Goal: Transaction & Acquisition: Purchase product/service

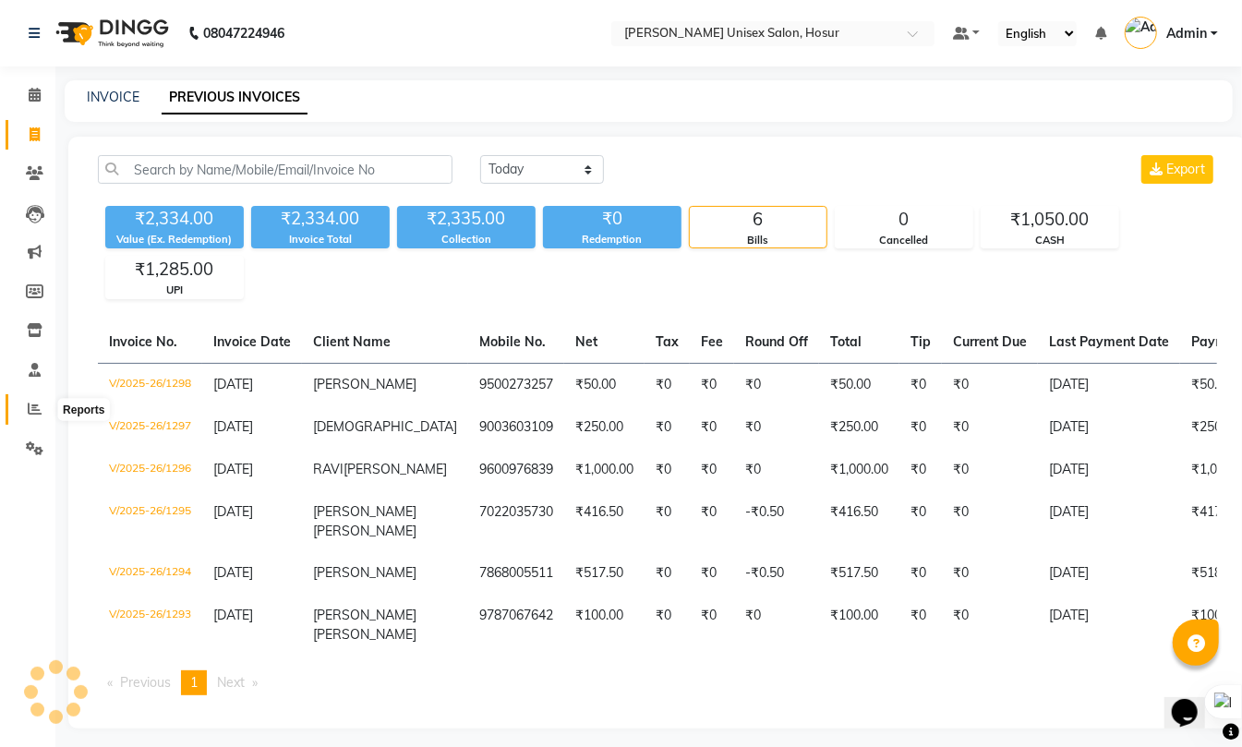
click at [30, 404] on icon at bounding box center [35, 409] width 14 height 14
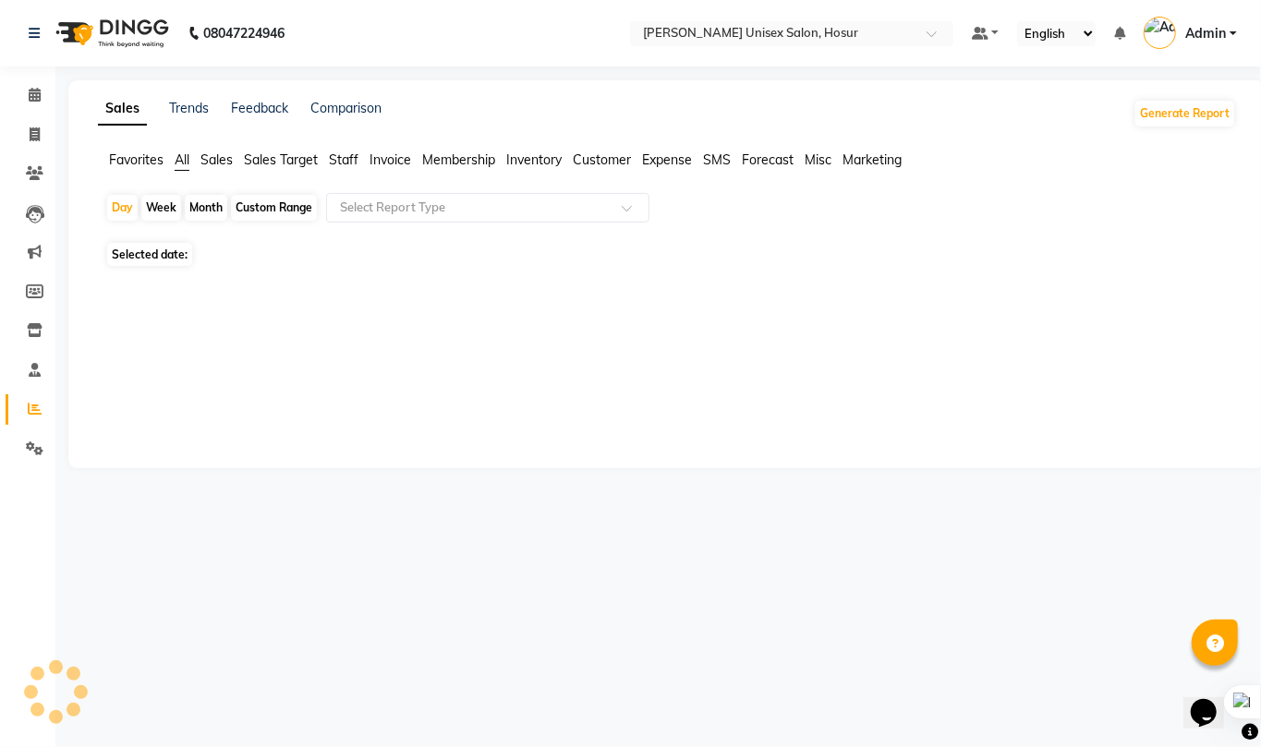
click at [194, 203] on div "Month" at bounding box center [206, 208] width 42 height 26
select select "9"
select select "2025"
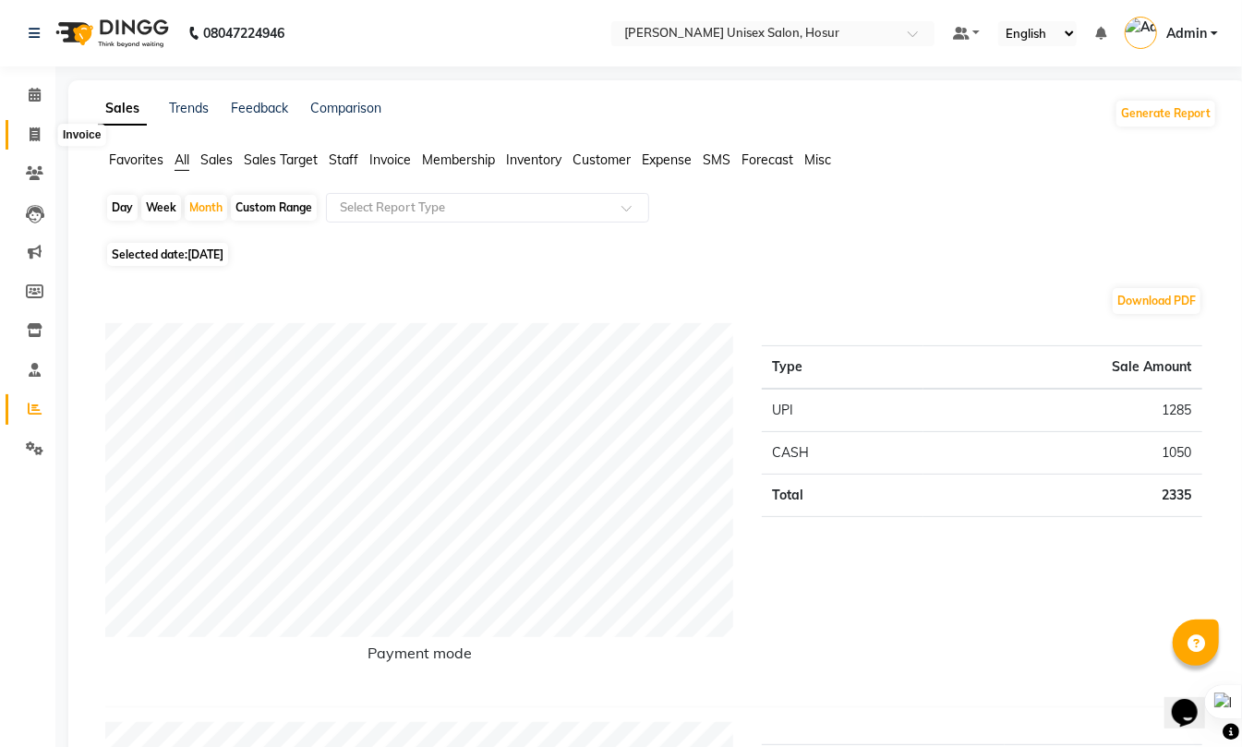
click at [30, 131] on icon at bounding box center [35, 134] width 10 height 14
select select "service"
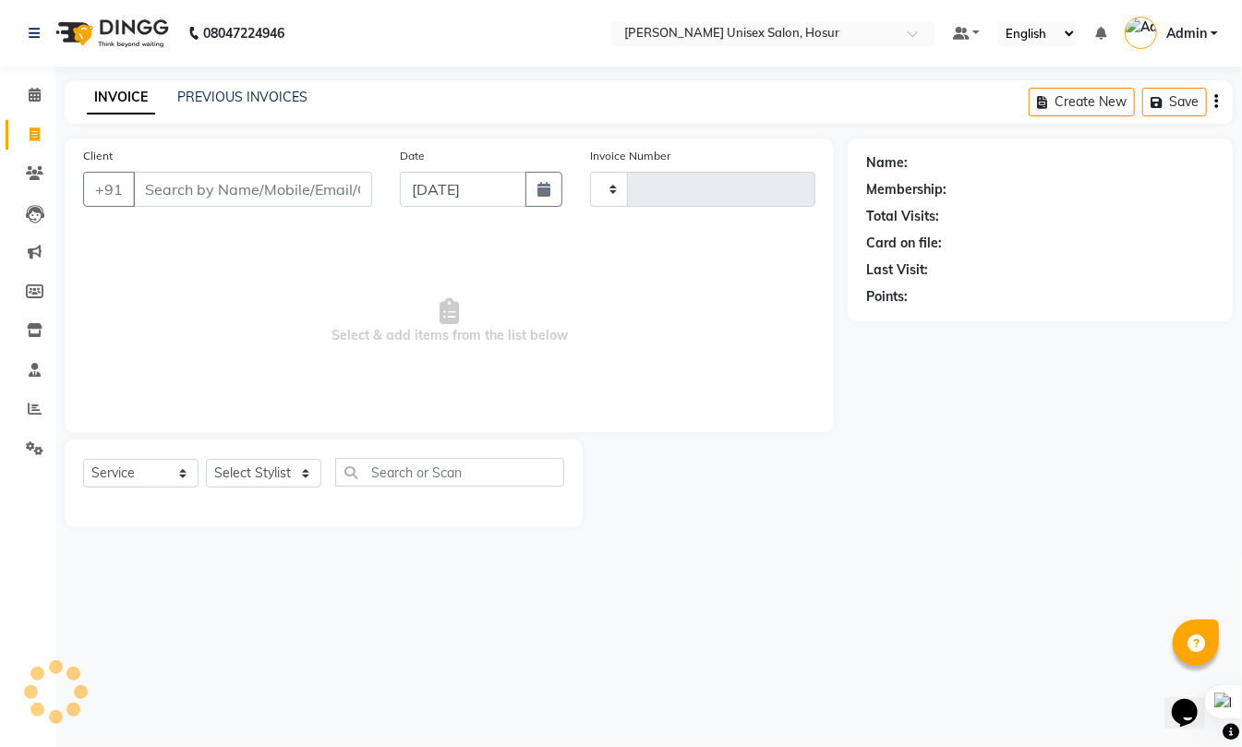
type input "1299"
select select "6189"
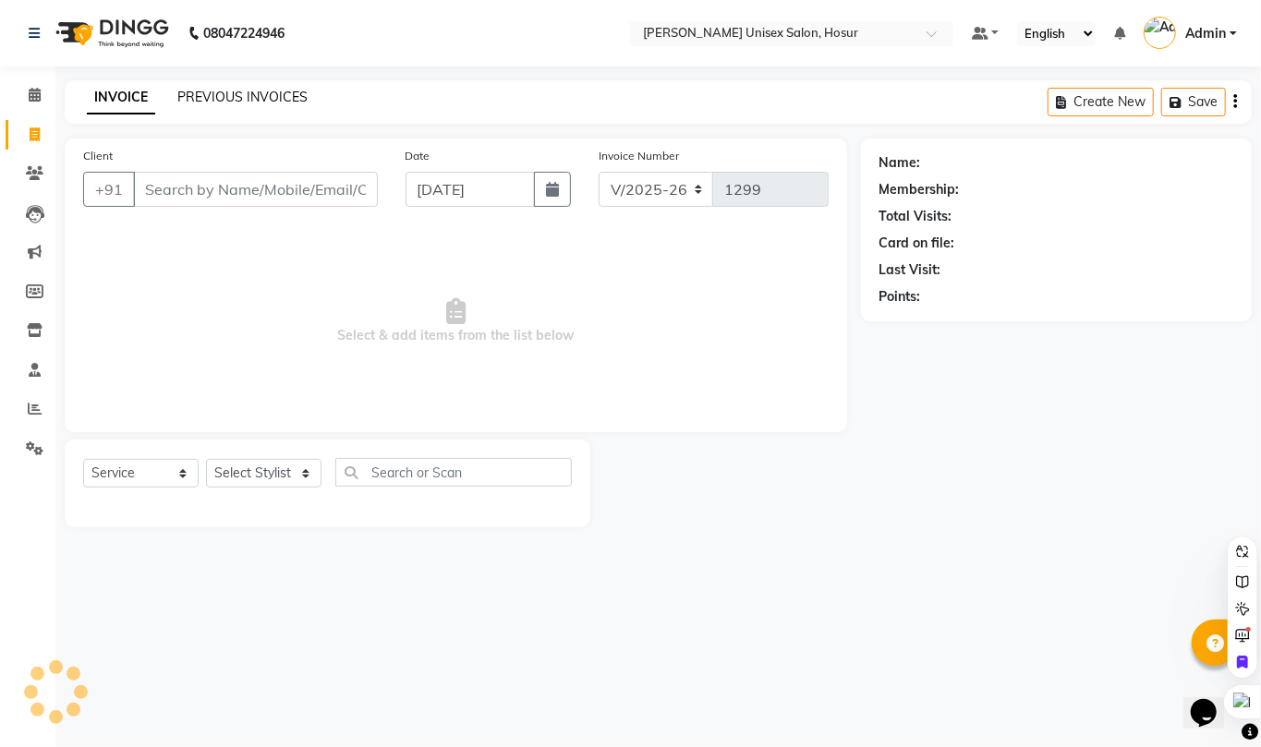
click at [225, 101] on link "PREVIOUS INVOICES" at bounding box center [242, 97] width 130 height 17
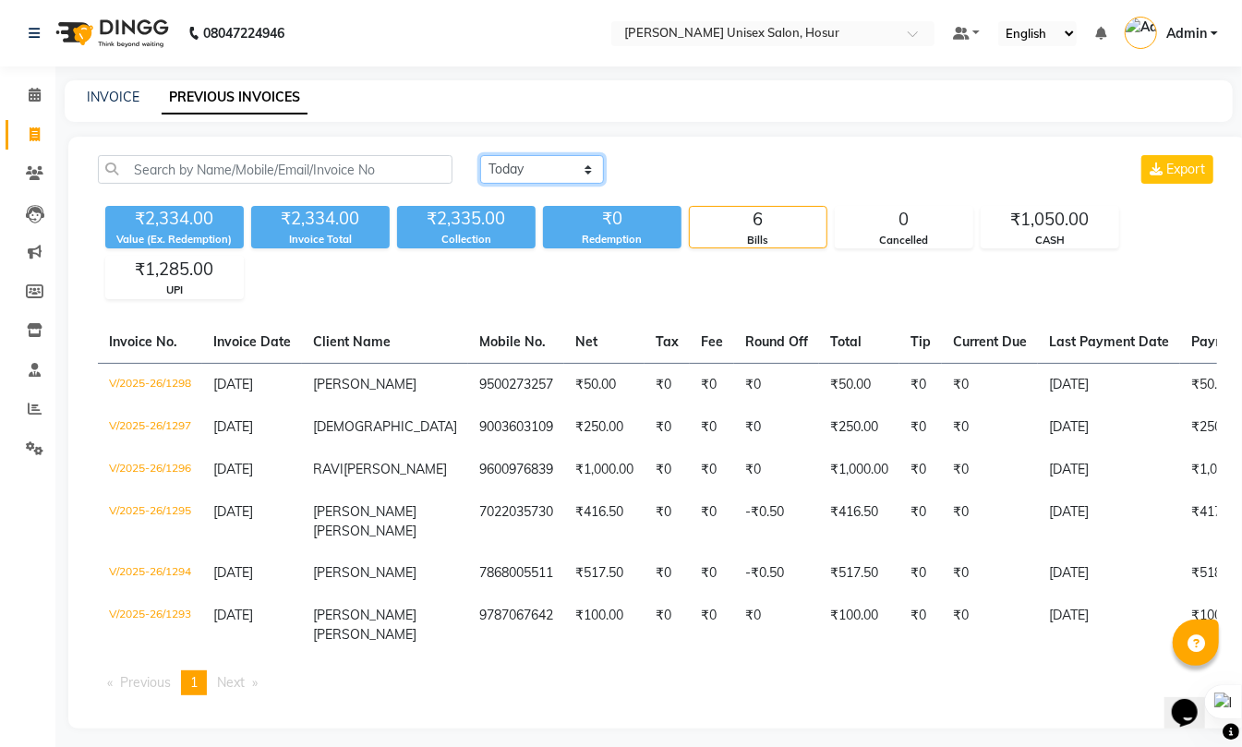
click at [558, 174] on select "[DATE] [DATE] Custom Range" at bounding box center [542, 169] width 124 height 29
select select "range"
click at [480, 155] on select "[DATE] [DATE] Custom Range" at bounding box center [542, 169] width 124 height 29
click at [729, 161] on input "[DATE]" at bounding box center [692, 170] width 129 height 26
select select "9"
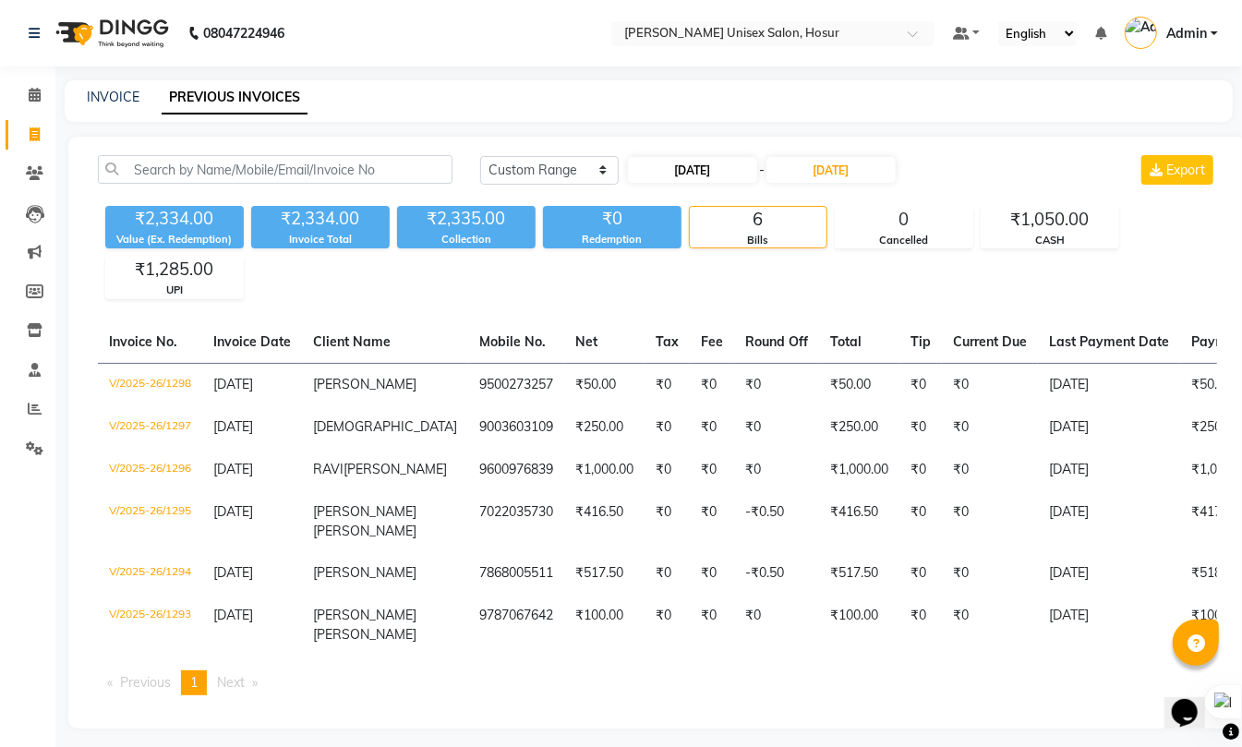
select select "2025"
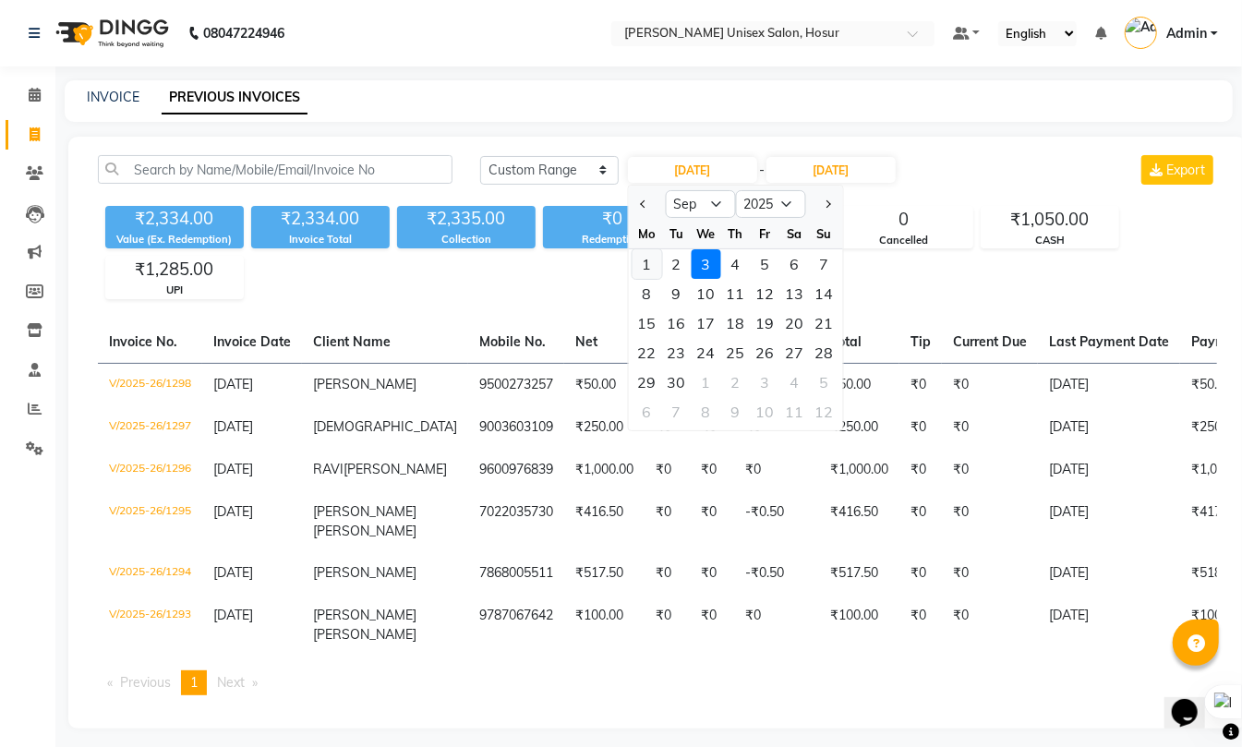
click at [648, 262] on div "1" at bounding box center [648, 264] width 30 height 30
type input "[DATE]"
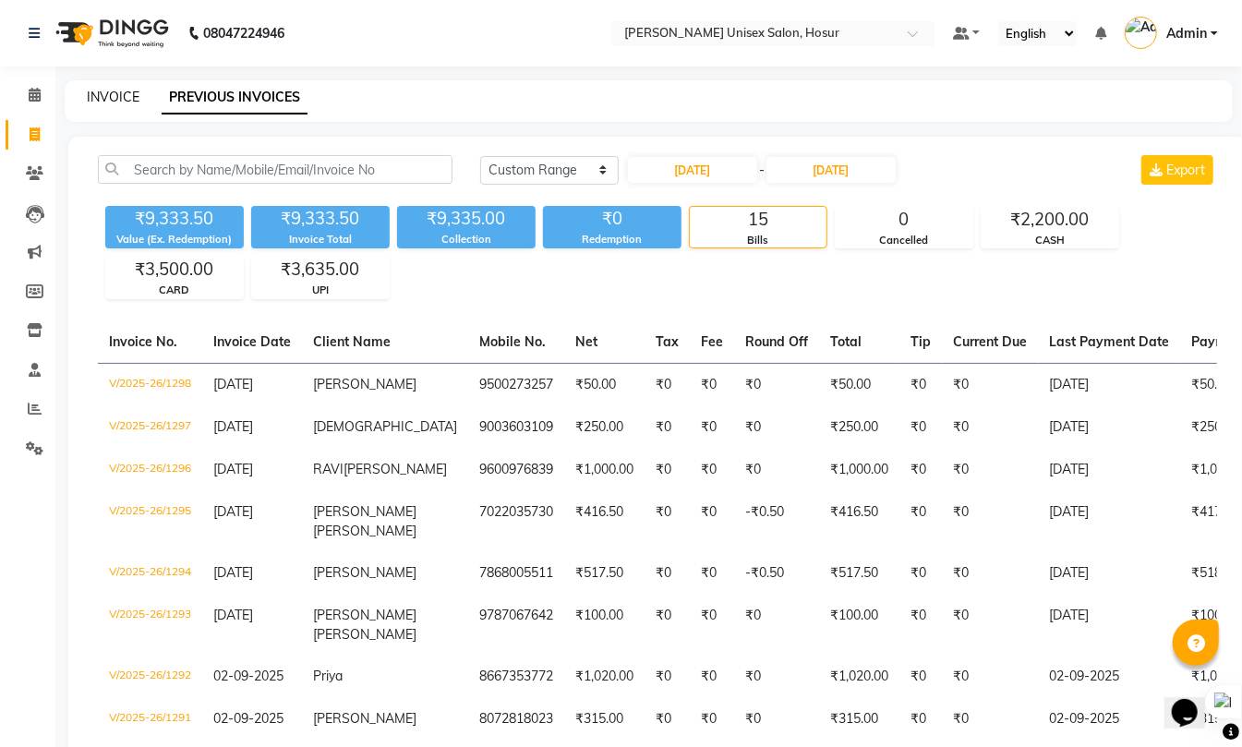
click at [104, 97] on link "INVOICE" at bounding box center [113, 97] width 53 height 17
select select "service"
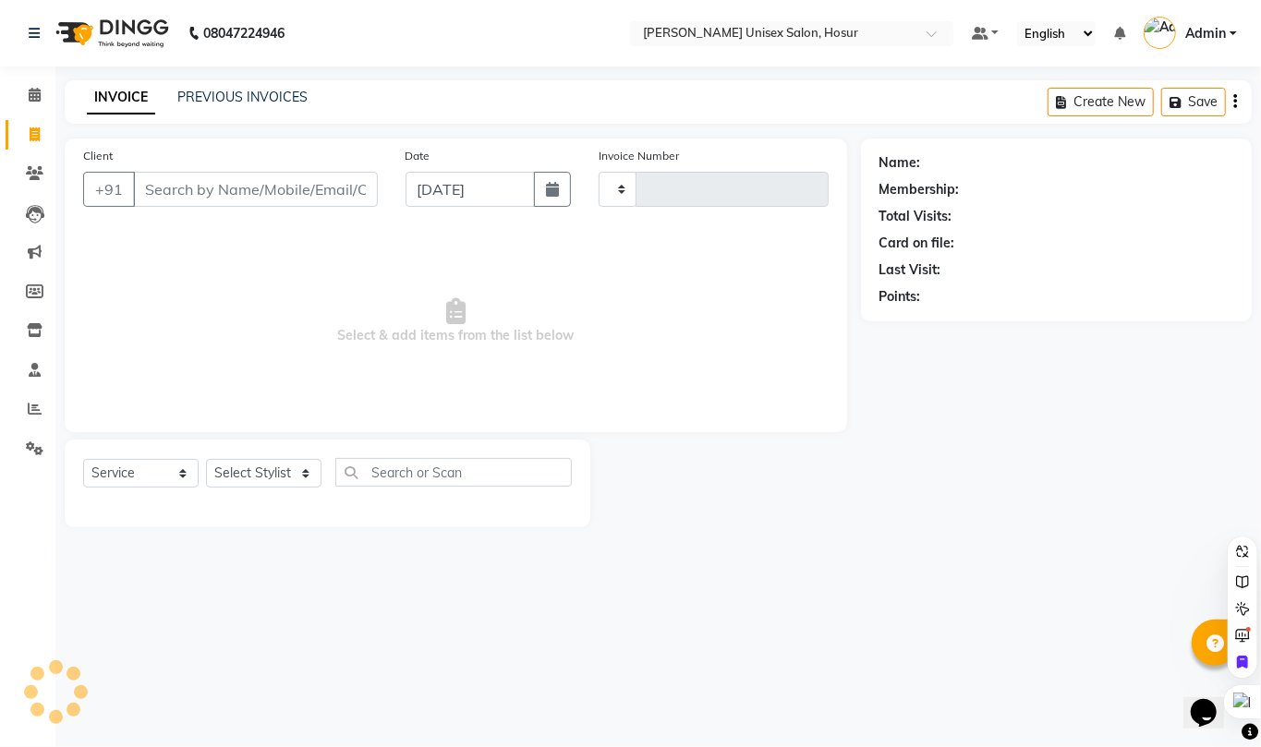
type input "1299"
select select "6189"
click at [242, 94] on link "PREVIOUS INVOICES" at bounding box center [242, 97] width 130 height 17
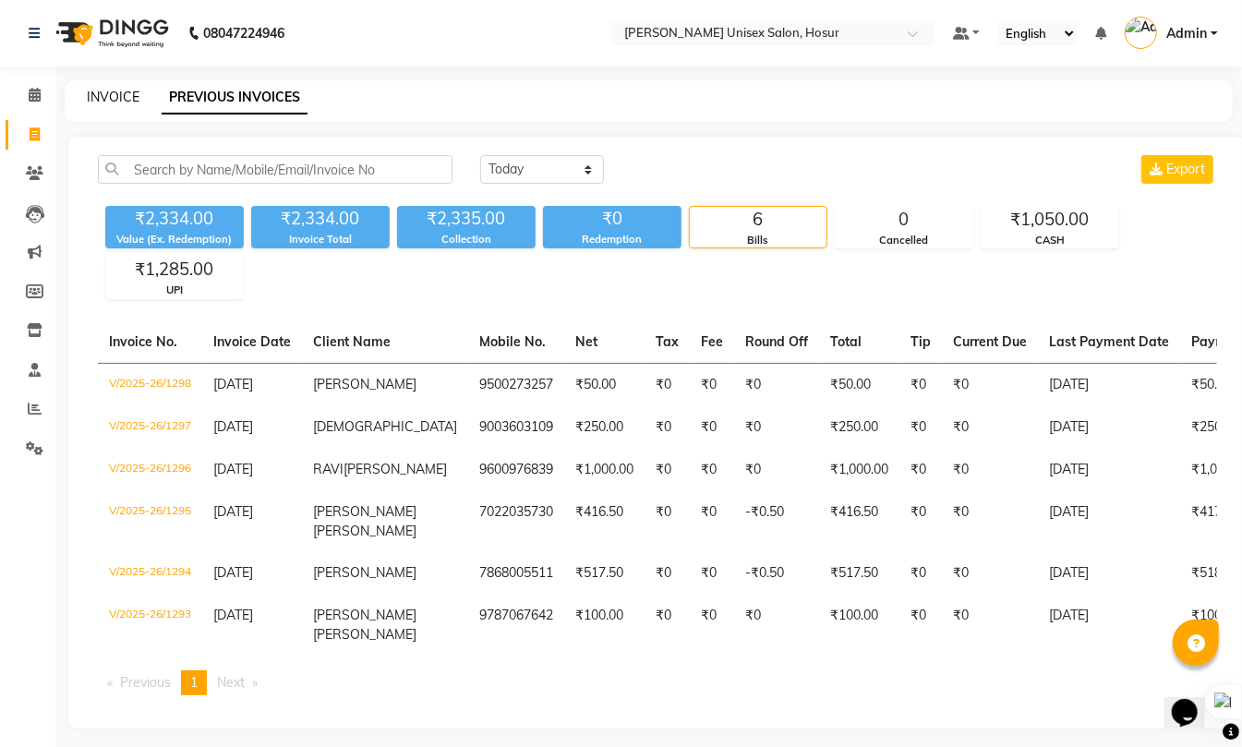
click at [97, 96] on link "INVOICE" at bounding box center [113, 97] width 53 height 17
select select "service"
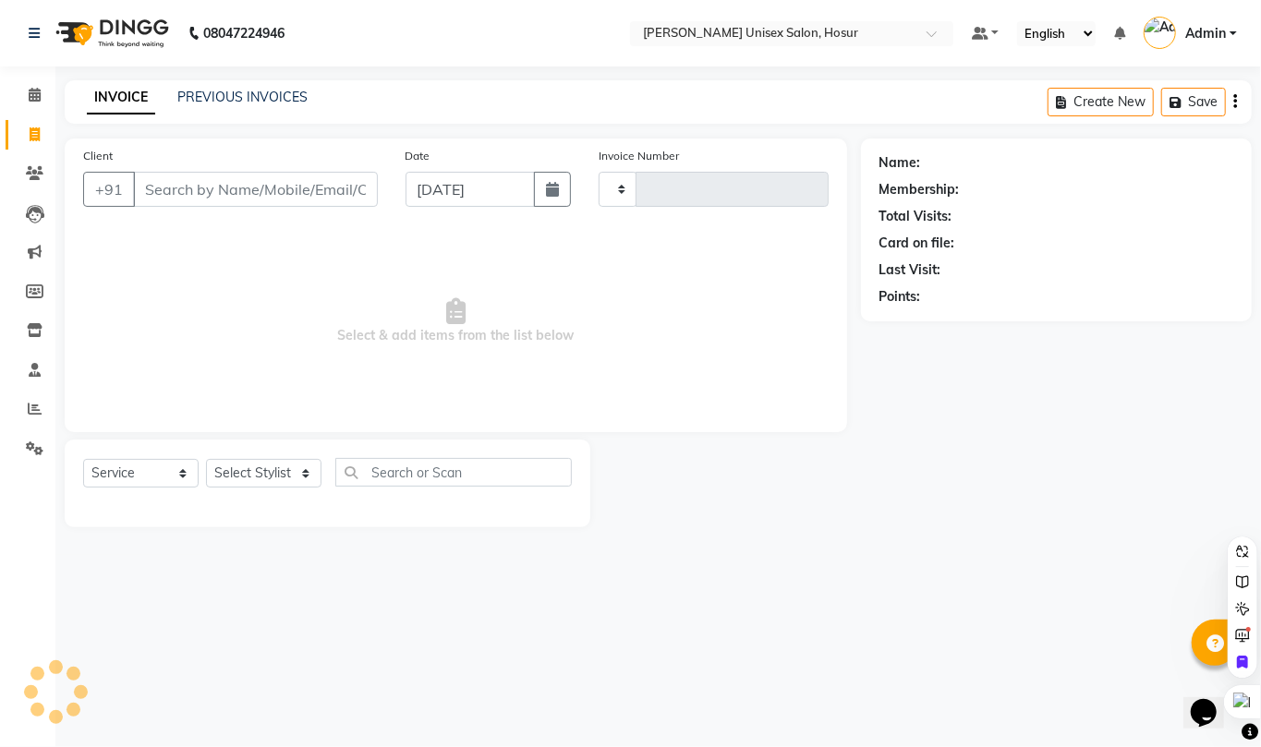
type input "1299"
select select "6189"
click at [238, 98] on link "PREVIOUS INVOICES" at bounding box center [242, 97] width 130 height 17
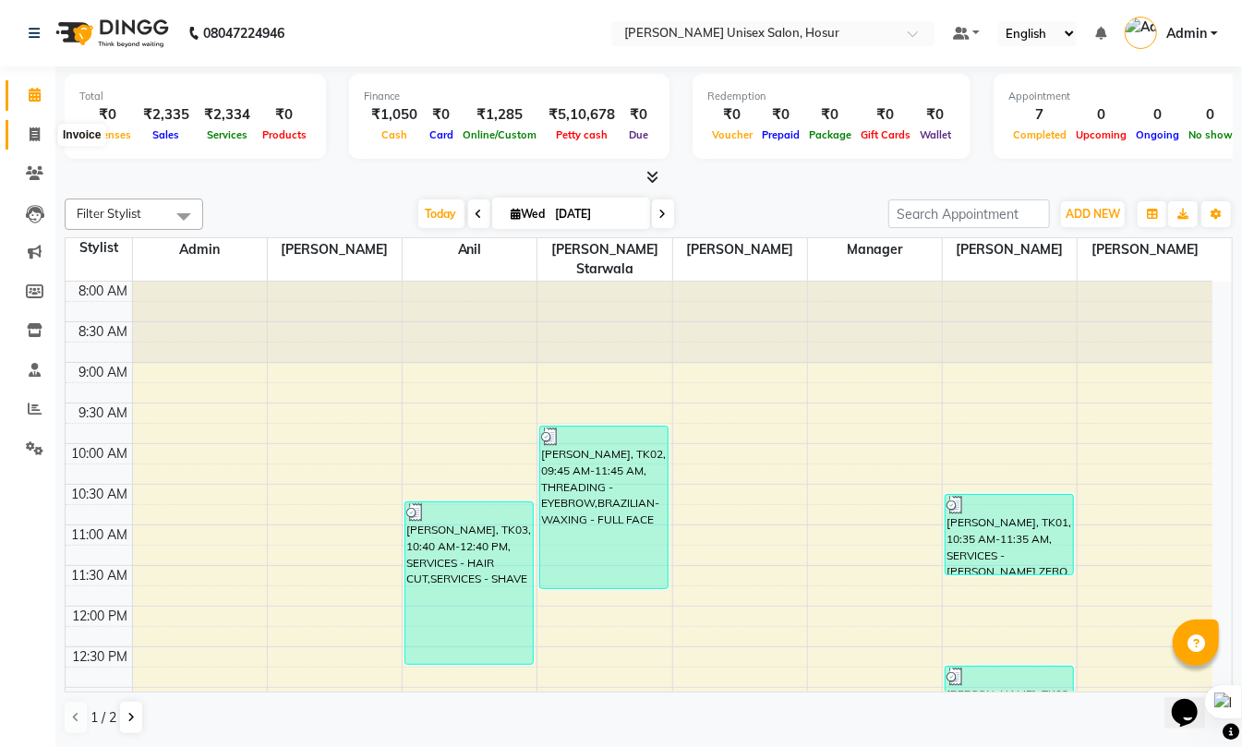
click at [35, 127] on icon at bounding box center [35, 134] width 10 height 14
select select "service"
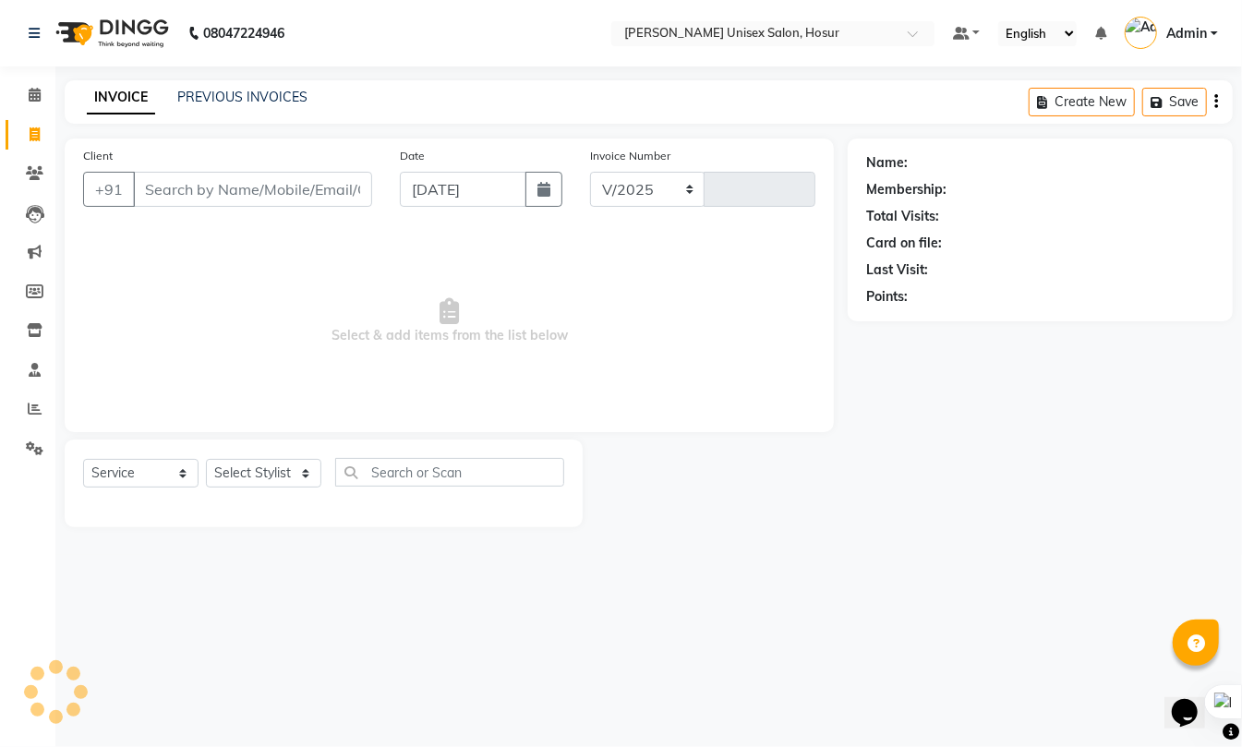
select select "6189"
type input "1299"
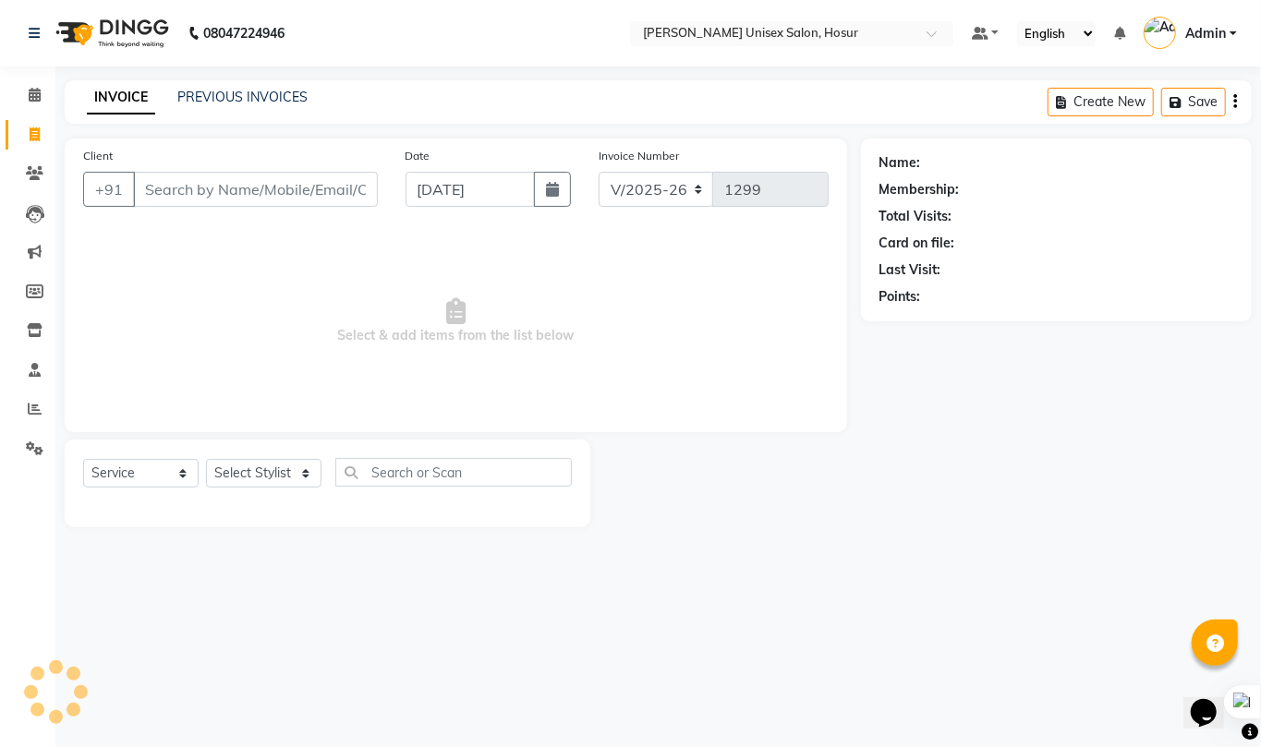
click at [223, 187] on input "Client" at bounding box center [255, 189] width 245 height 35
click at [282, 477] on select "Select Stylist Admin ANAND Anil MADHAN Manager Naziya starwala pavithra Roshini…" at bounding box center [263, 473] width 115 height 29
select select "54020"
click at [206, 459] on select "Select Stylist Admin ANAND Anil MADHAN Manager Naziya starwala pavithra Roshini…" at bounding box center [263, 473] width 115 height 29
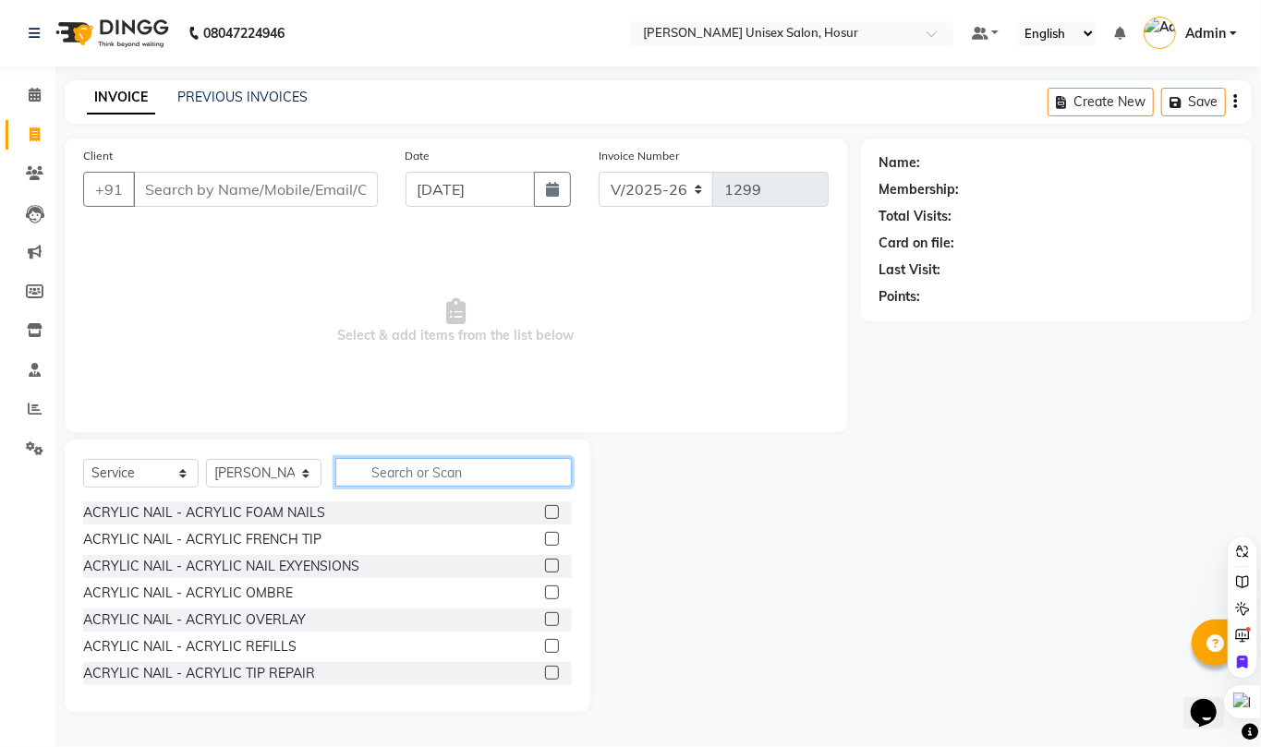
click at [393, 475] on input "text" at bounding box center [453, 472] width 236 height 29
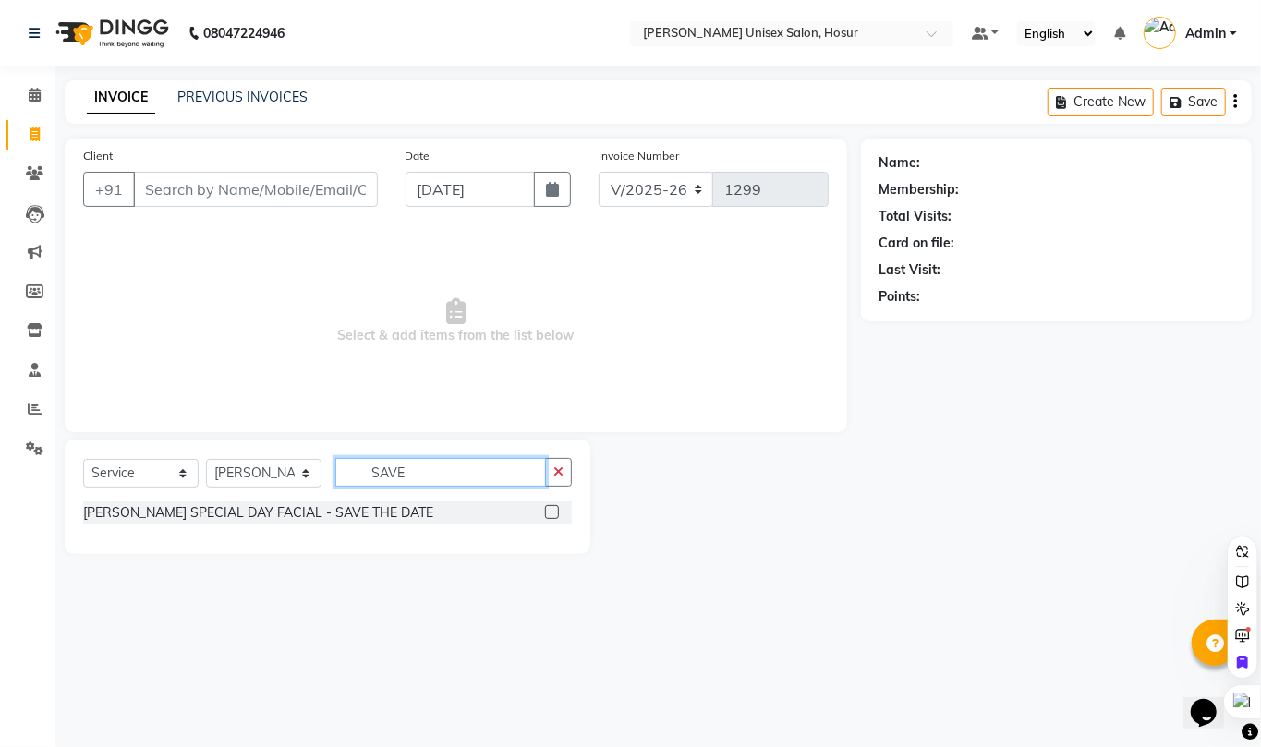
type input "SAVE"
click at [556, 514] on label at bounding box center [552, 512] width 14 height 14
click at [556, 514] on input "checkbox" at bounding box center [551, 513] width 12 height 12
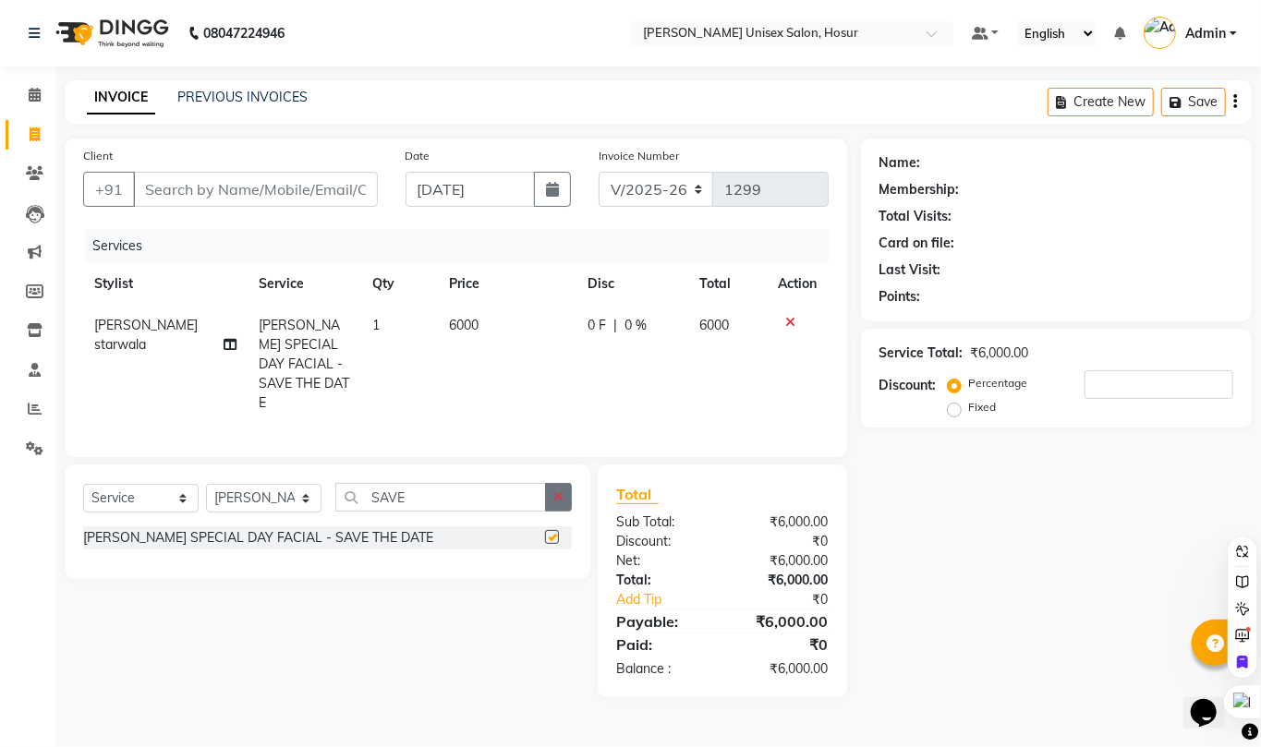
checkbox input "false"
click at [469, 329] on span "6000" at bounding box center [464, 325] width 30 height 17
select select "54020"
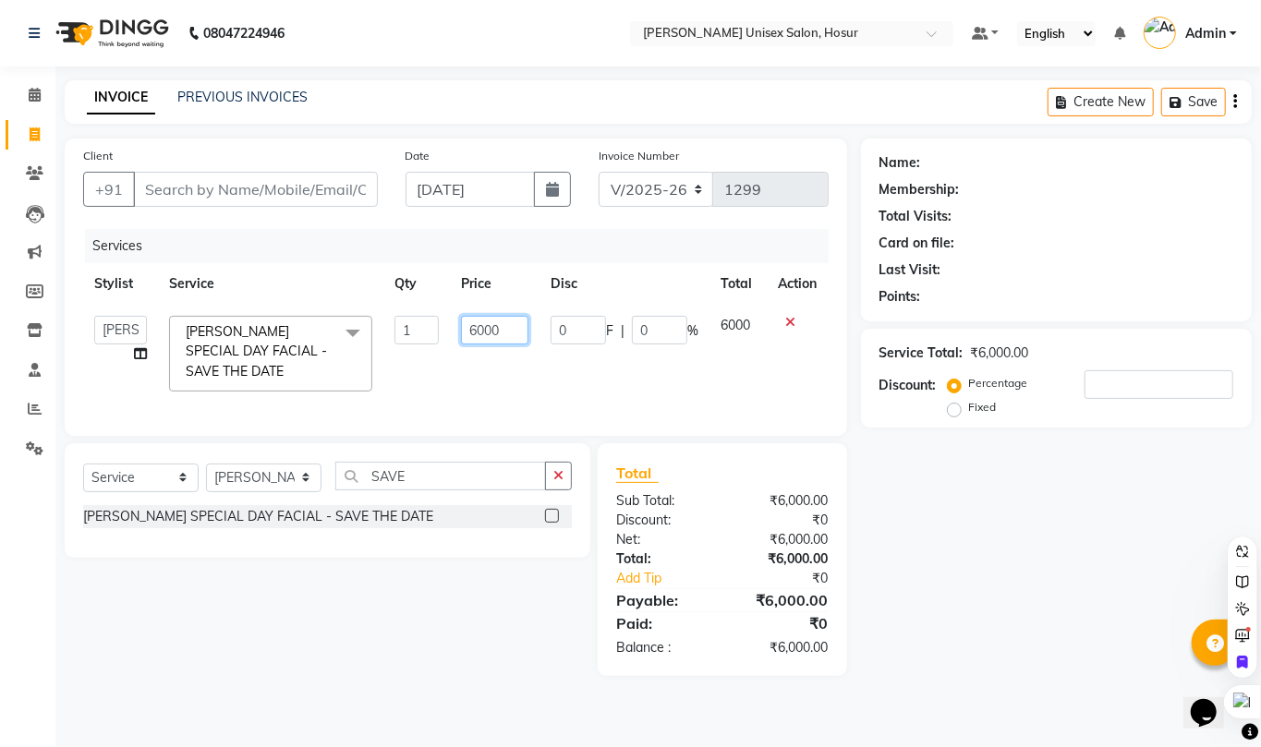
click at [525, 333] on input "6000" at bounding box center [494, 330] width 67 height 29
type input "6"
type input "8000"
click at [477, 381] on td "8000" at bounding box center [495, 354] width 90 height 98
select select "54020"
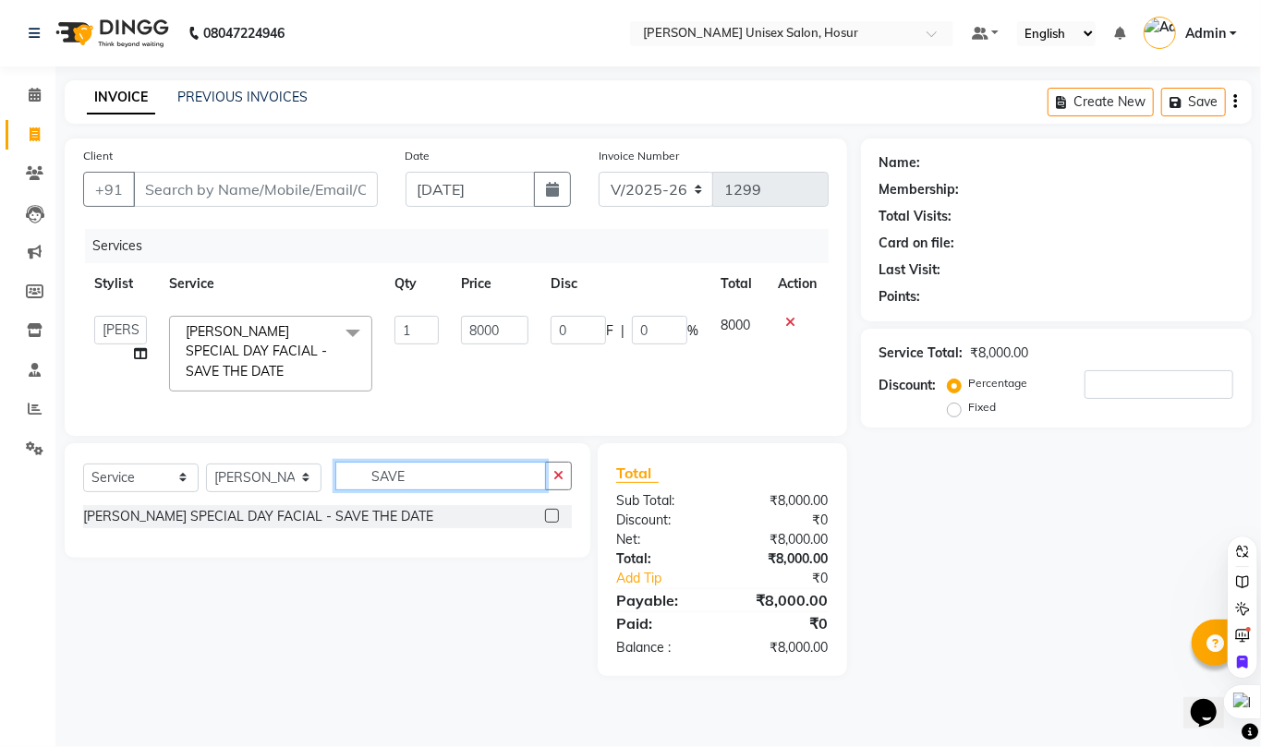
click at [433, 490] on input "SAVE" at bounding box center [440, 476] width 211 height 29
type input "S"
type input "HAIRWASH"
click at [198, 190] on input "Client" at bounding box center [255, 189] width 245 height 35
type input "8"
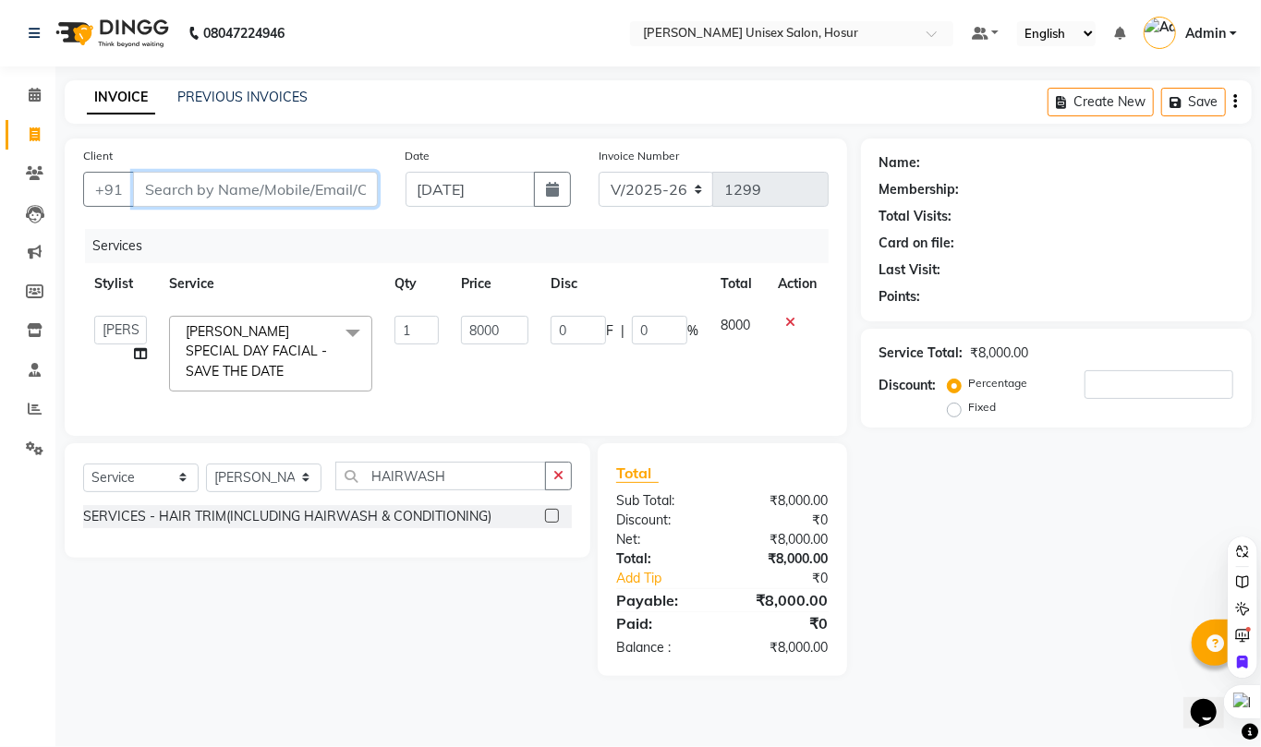
type input "0"
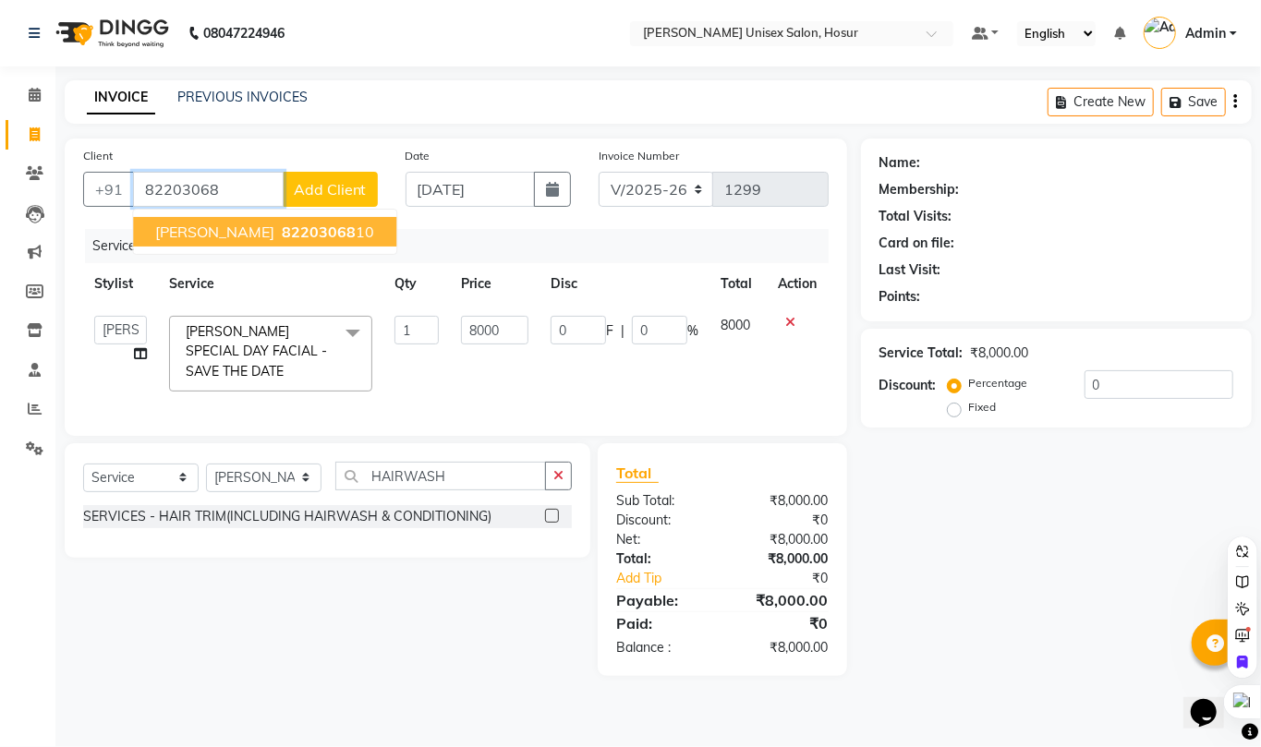
click at [203, 234] on button "Lalitha 82203068 10" at bounding box center [264, 232] width 263 height 30
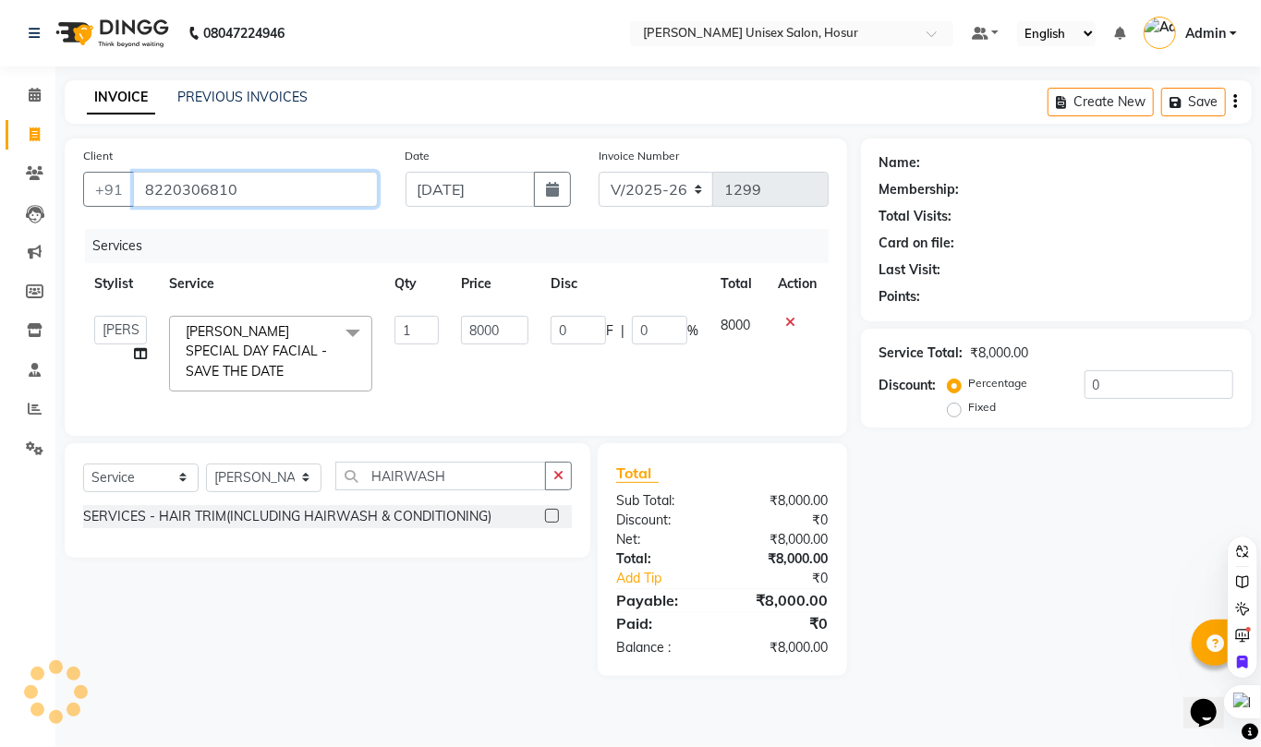
type input "8220306810"
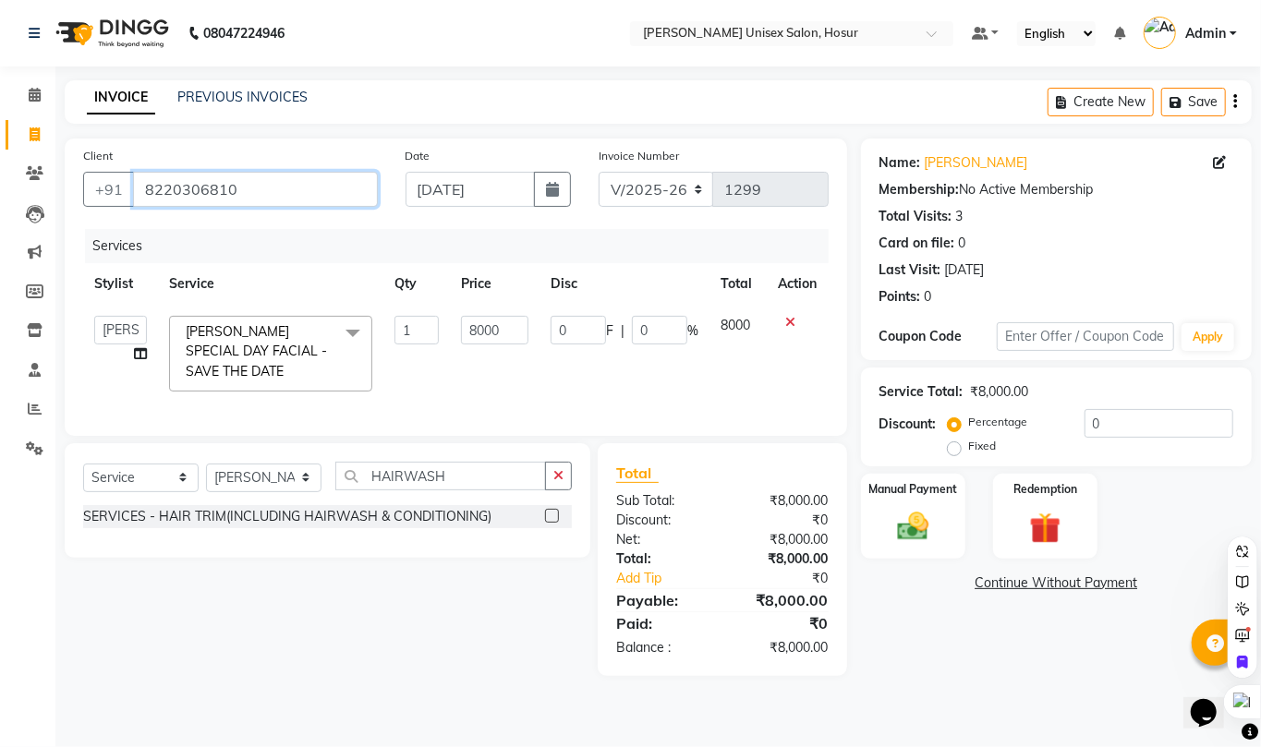
click at [281, 179] on input "8220306810" at bounding box center [255, 189] width 245 height 35
click at [507, 329] on input "8000" at bounding box center [494, 330] width 67 height 29
type input "8"
type input "7"
type input "8000"
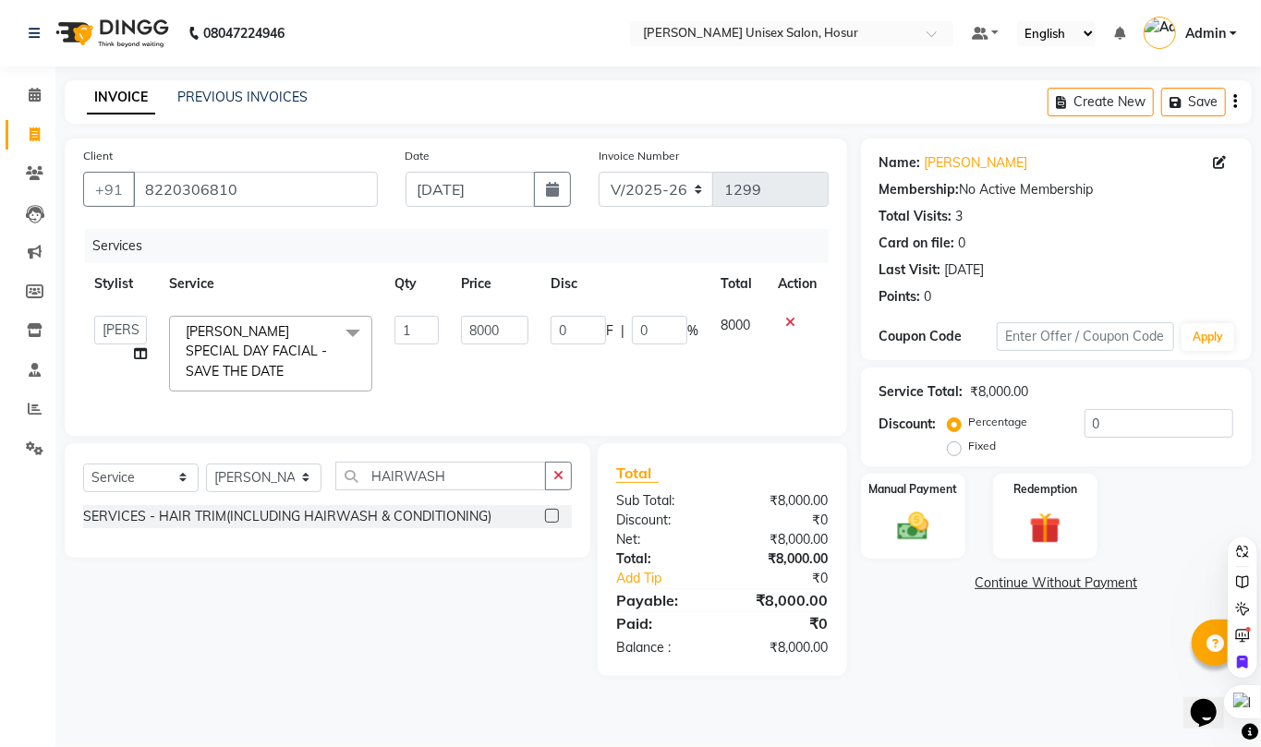
click at [526, 363] on td "8000" at bounding box center [495, 354] width 90 height 98
select select "54020"
click at [1125, 429] on input "0" at bounding box center [1158, 423] width 149 height 29
type input "01"
type input "80"
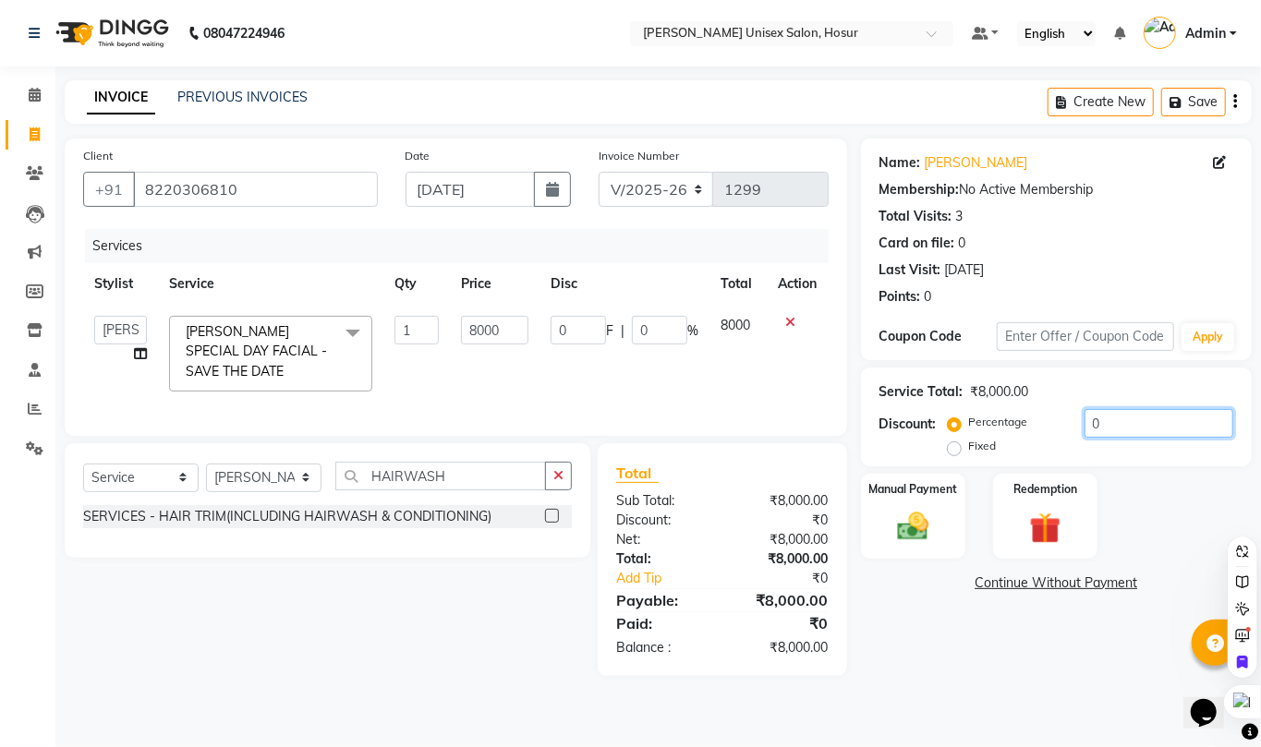
type input "1"
type input "015"
type input "1200"
type input "15"
click at [1150, 466] on div "Service Total: ₹8,000.00 Discount: Percentage Fixed 015" at bounding box center [1056, 417] width 391 height 99
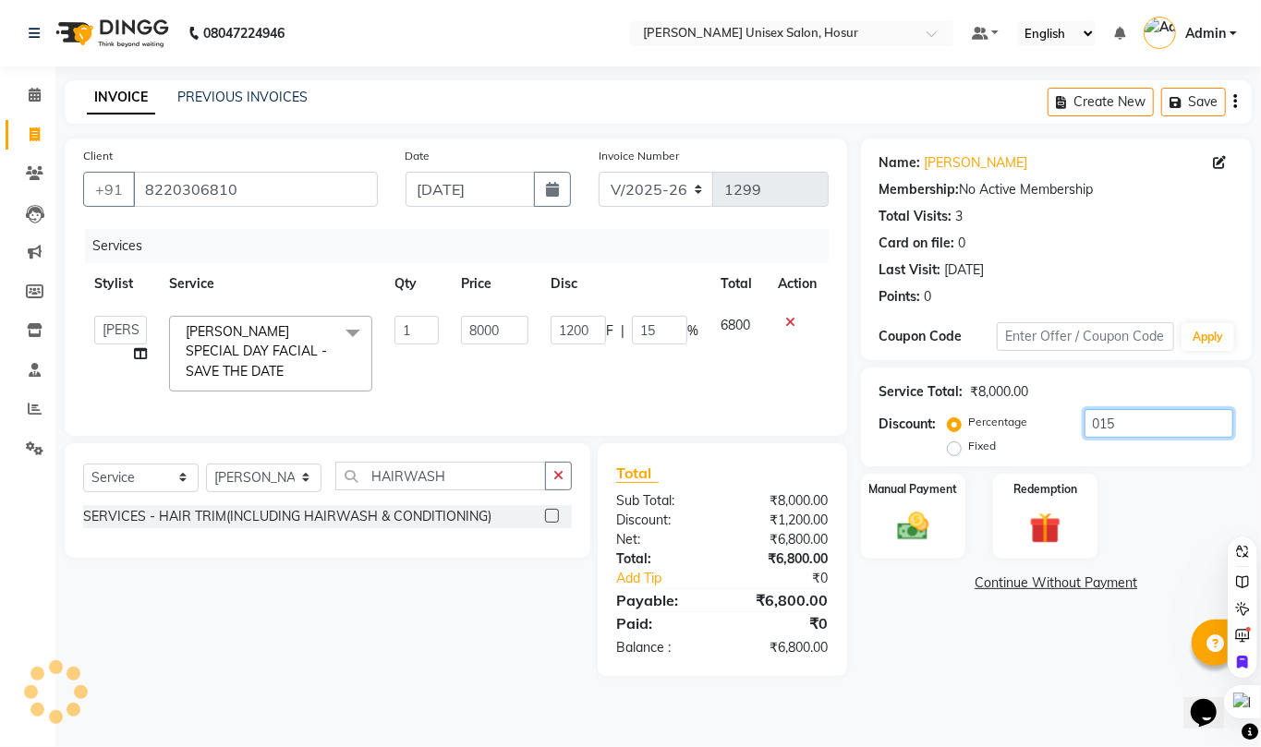
click at [1134, 425] on input "015" at bounding box center [1158, 423] width 149 height 29
type input "01"
type input "80"
type input "1"
type input "0"
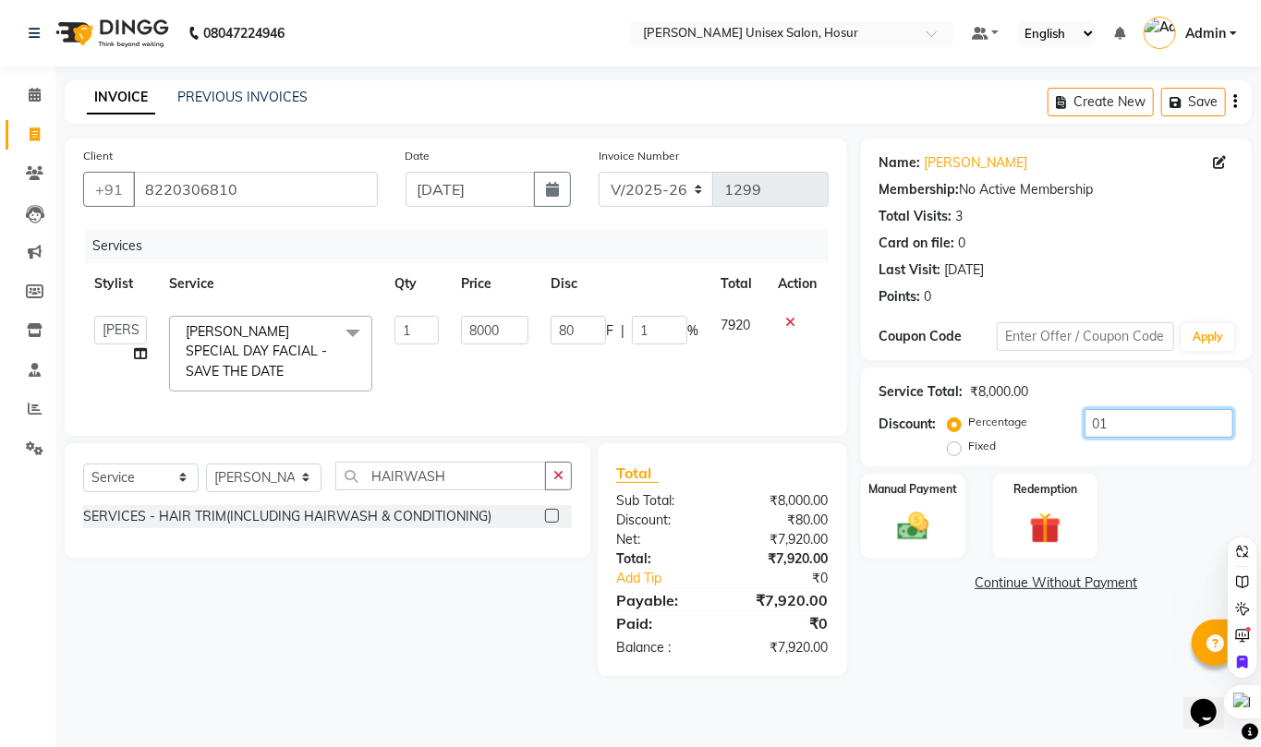
type input "0"
click at [969, 449] on label "Fixed" at bounding box center [983, 446] width 28 height 17
click at [954, 449] on input "Fixed" at bounding box center [957, 446] width 13 height 13
radio input "true"
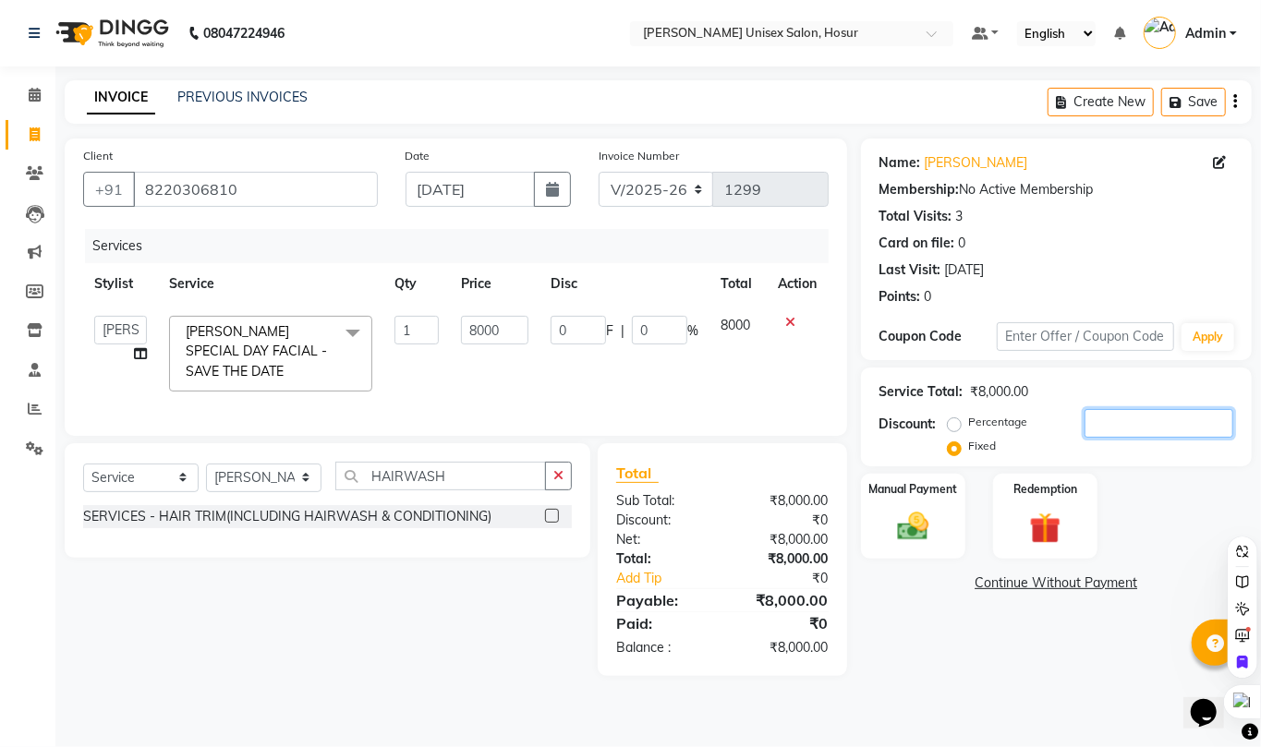
click at [1106, 426] on input "number" at bounding box center [1158, 423] width 149 height 29
type input "5"
type input "0.06"
type input "50"
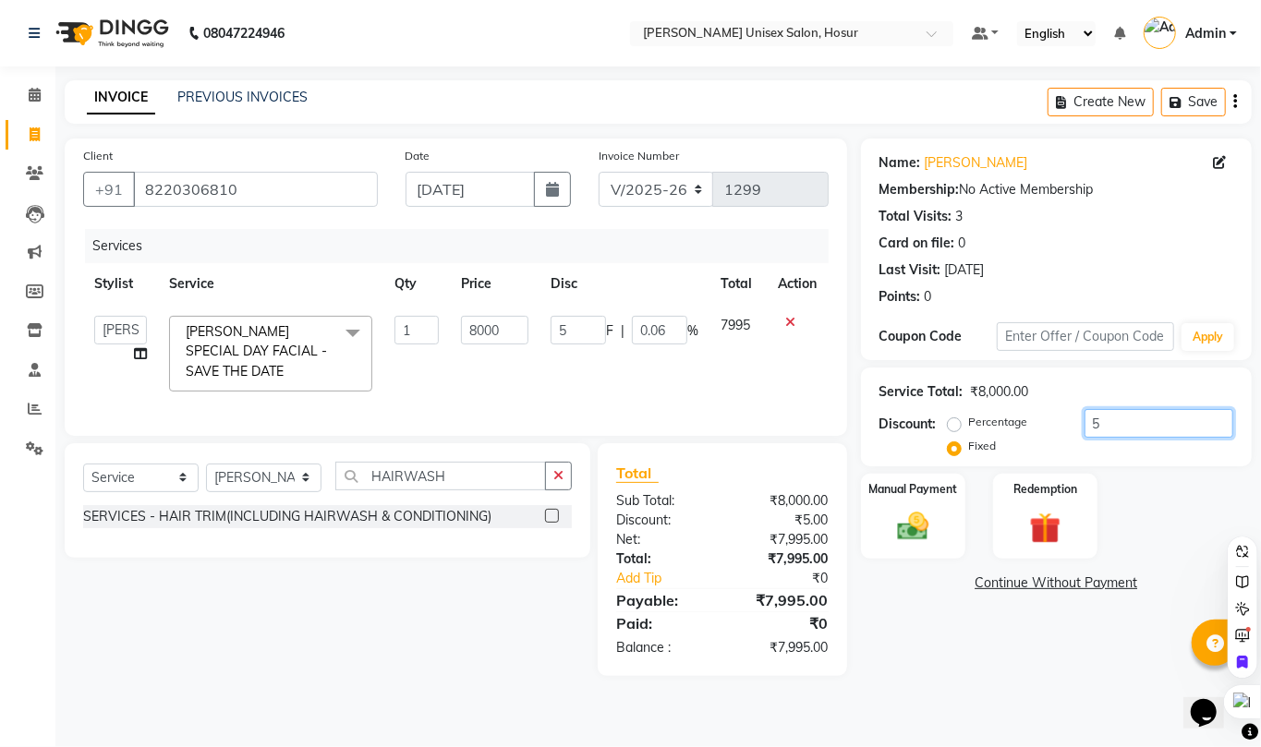
type input "50"
type input "0.63"
type input "500"
type input "6.25"
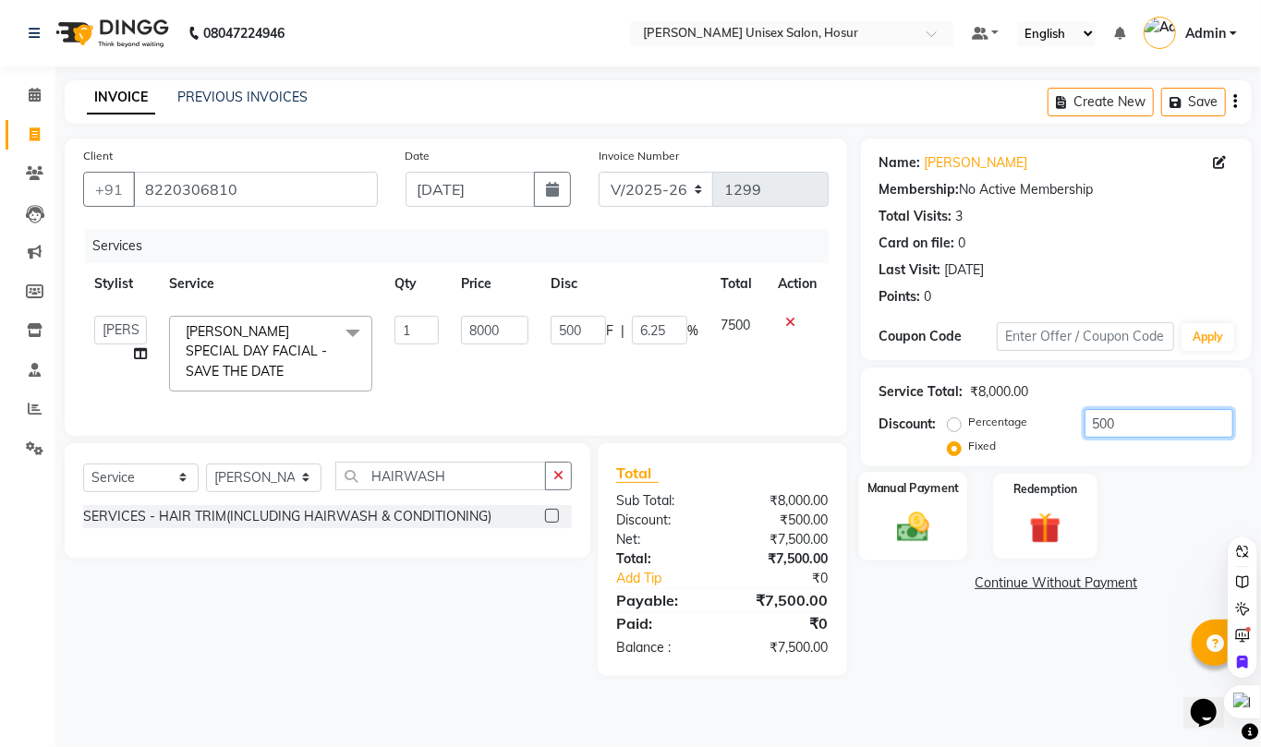
type input "500"
click at [917, 533] on img at bounding box center [913, 527] width 53 height 38
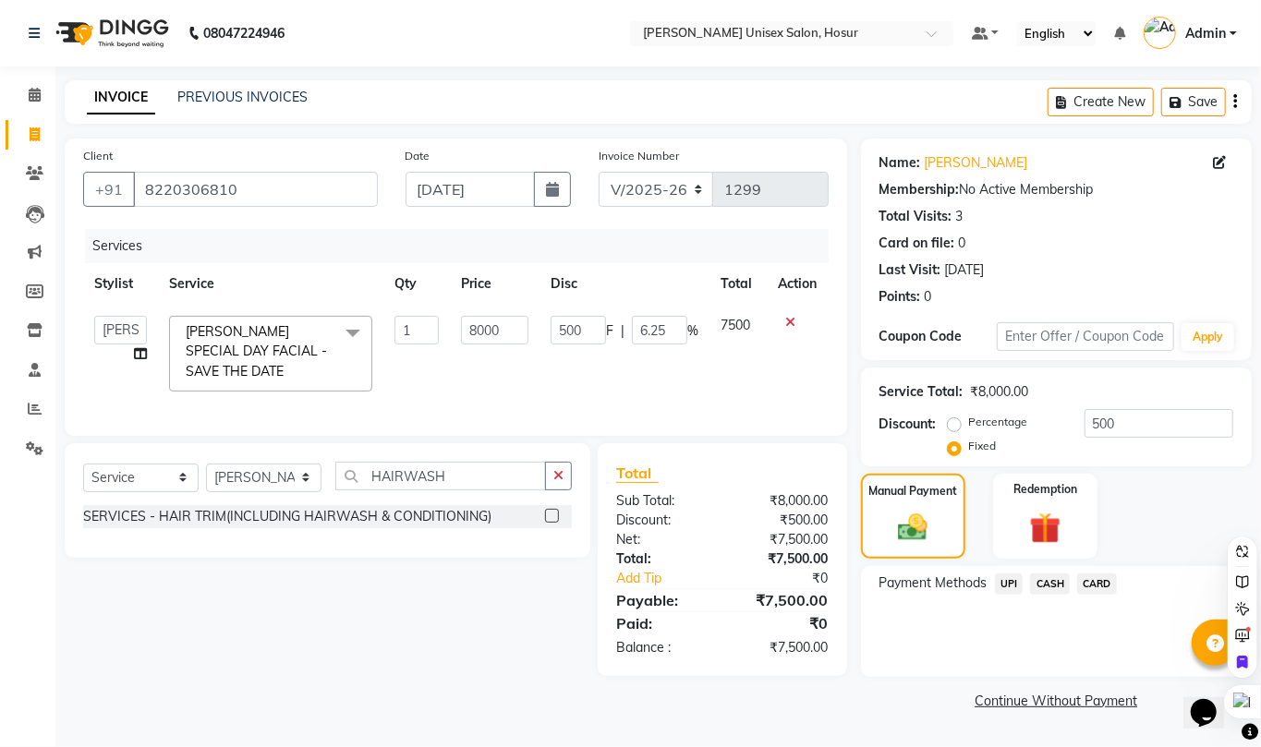
click at [549, 523] on label at bounding box center [552, 516] width 14 height 14
click at [549, 523] on input "checkbox" at bounding box center [551, 517] width 12 height 12
checkbox input "true"
type input "465.12"
type input "5.81"
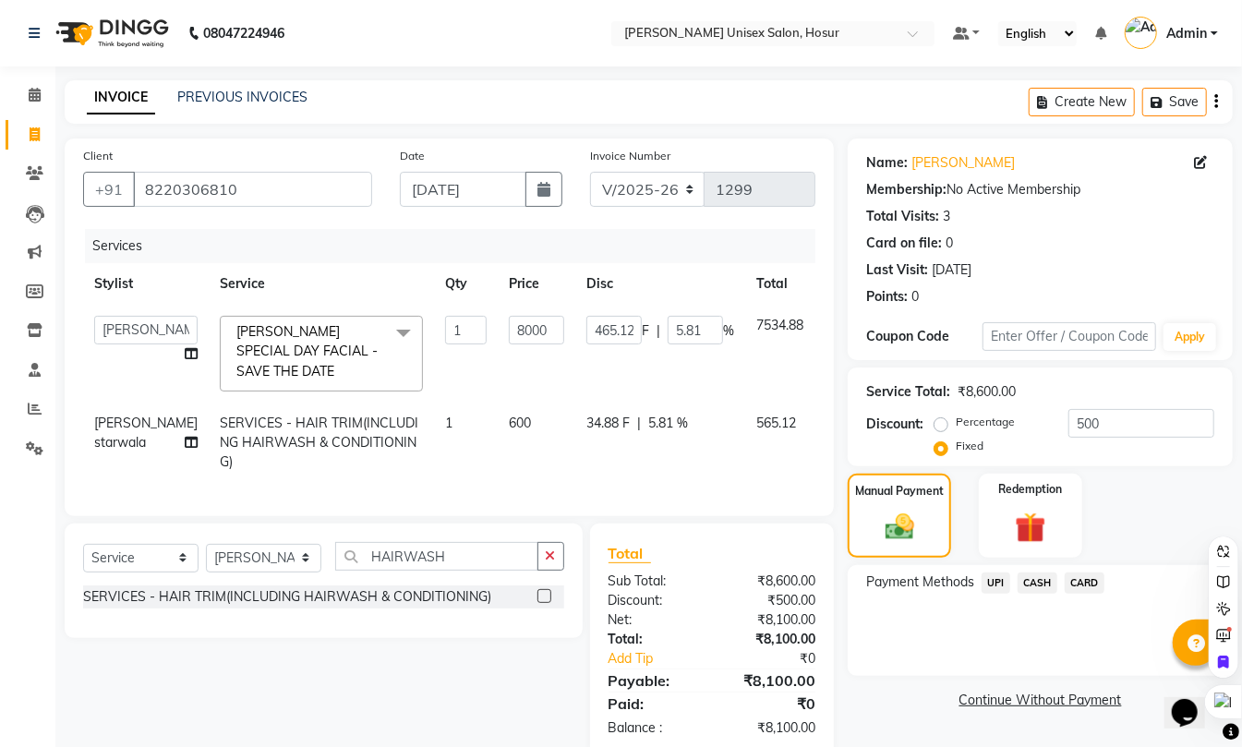
checkbox input "false"
click at [498, 425] on td "600" at bounding box center [537, 443] width 78 height 80
select select "54020"
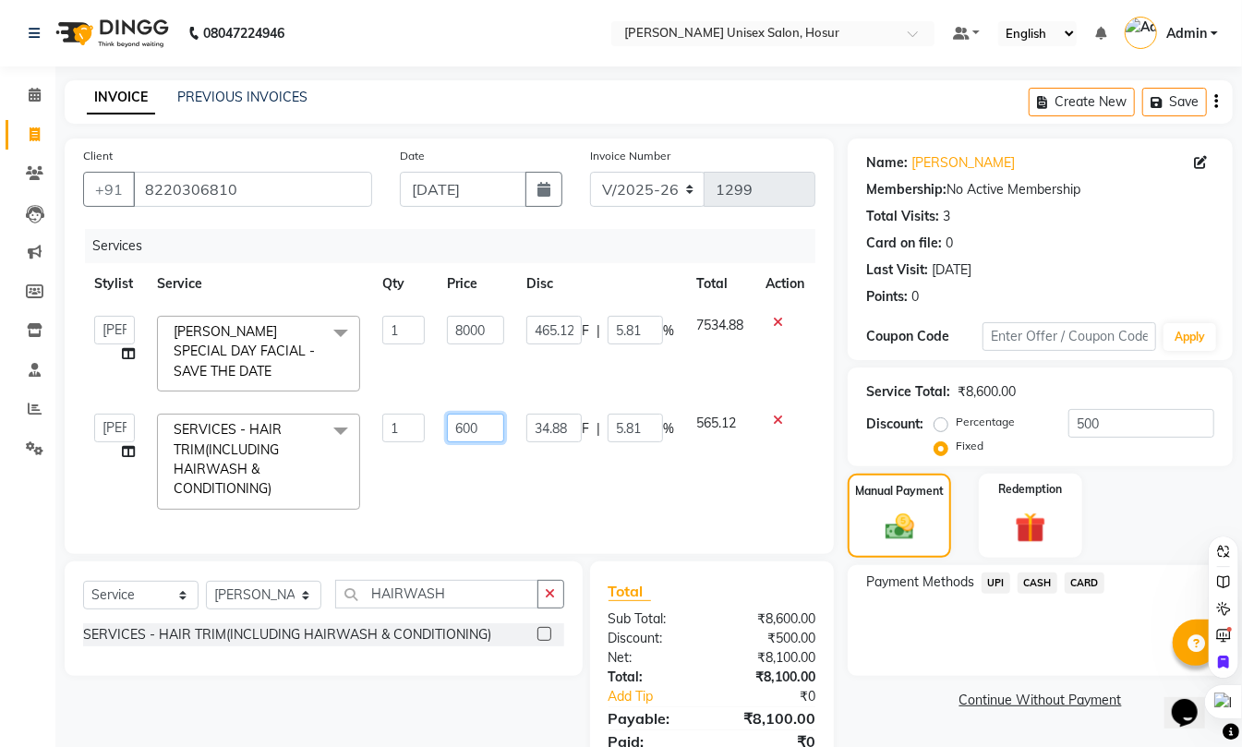
click at [497, 434] on input "600" at bounding box center [475, 428] width 57 height 29
type input "6"
type input "1200"
type input "434.78"
type input "5.43"
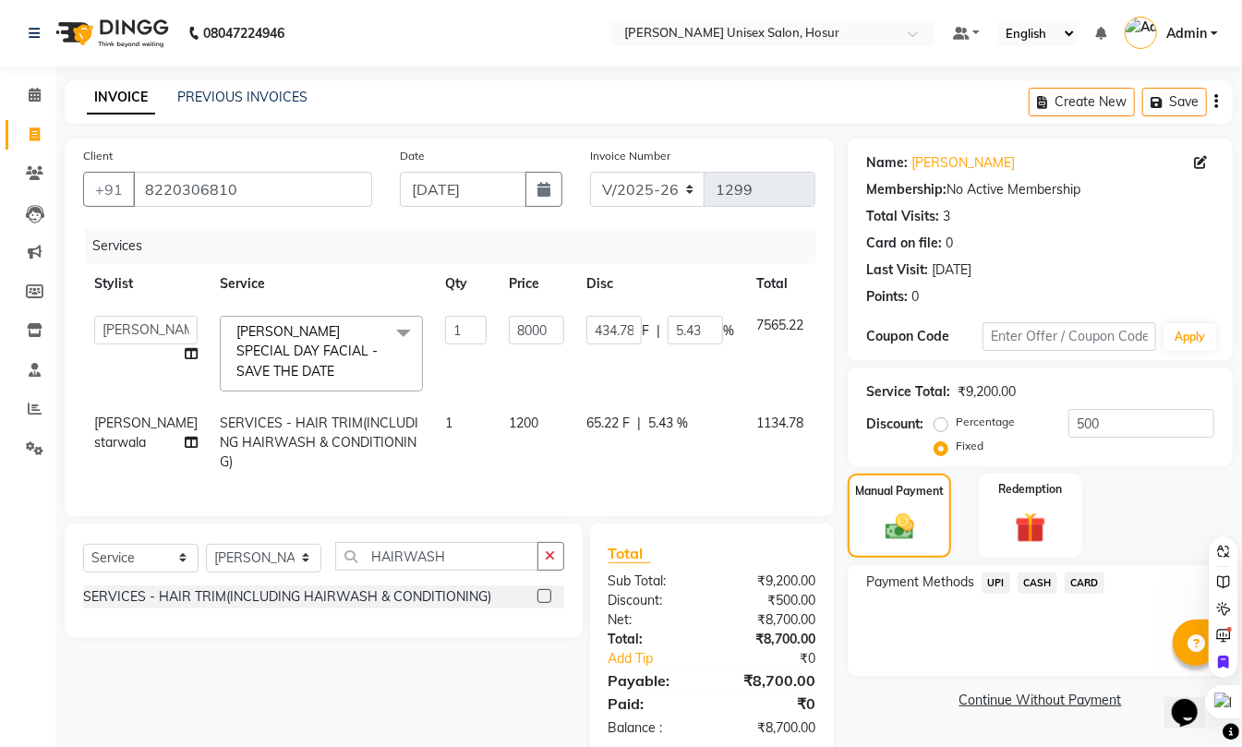
click at [630, 486] on div "Services Stylist Service Qty Price Disc Total Action Admin ANAND Anil MADHAN Ma…" at bounding box center [449, 363] width 732 height 269
click at [1121, 421] on input "500" at bounding box center [1142, 423] width 146 height 29
type input "50"
type input "43.48"
type input "0.54"
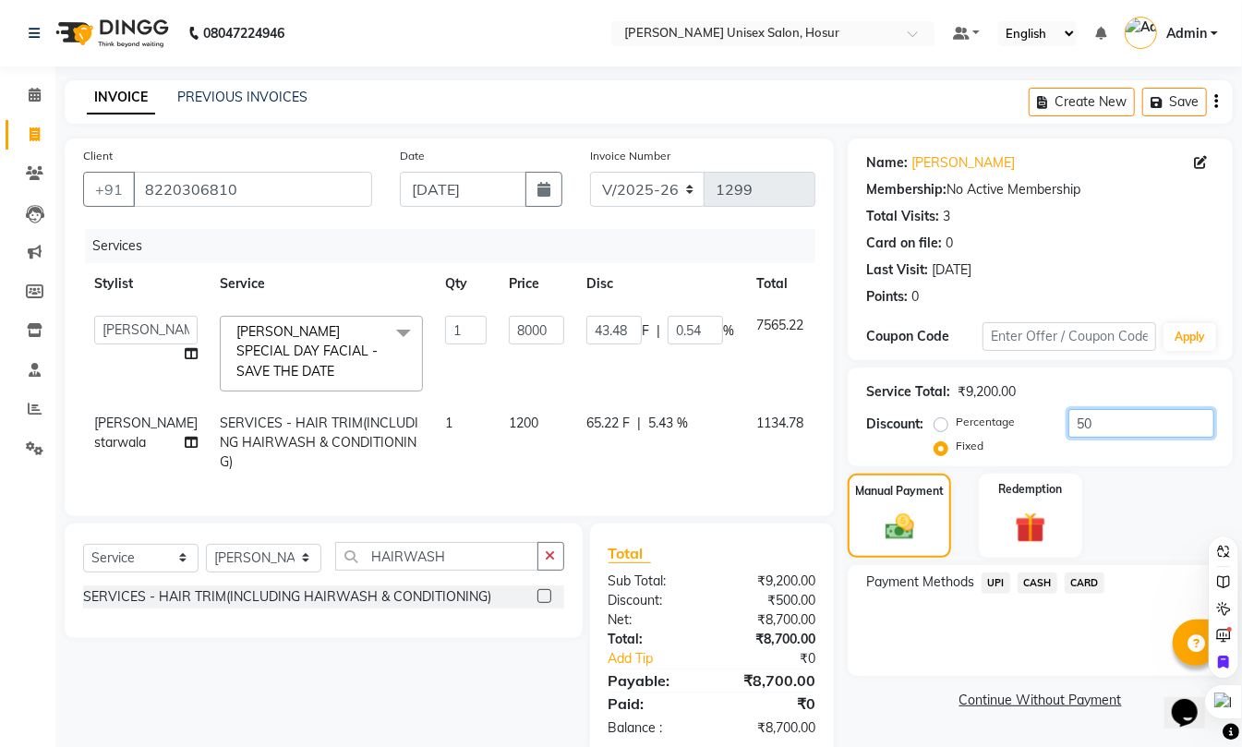
type input "5"
type input "4.35"
type input "0.05"
type input "0"
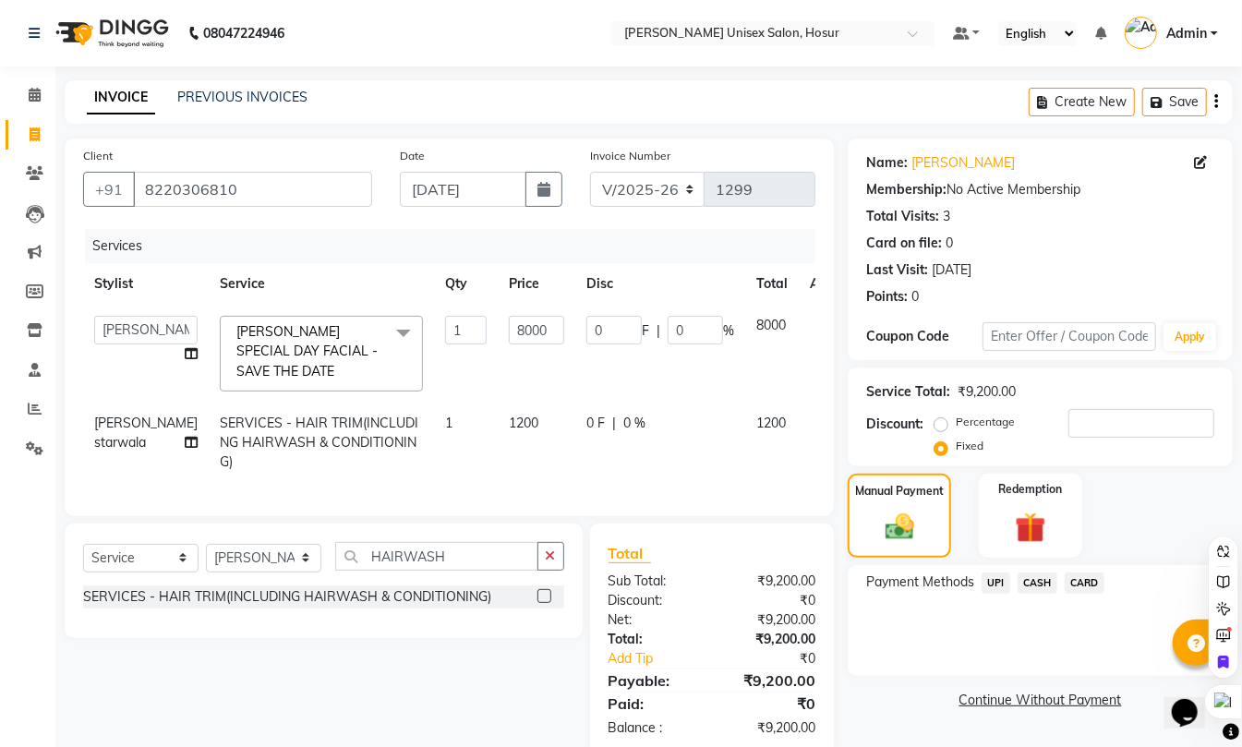
click at [639, 455] on td "0 F | 0 %" at bounding box center [660, 443] width 170 height 80
select select "54020"
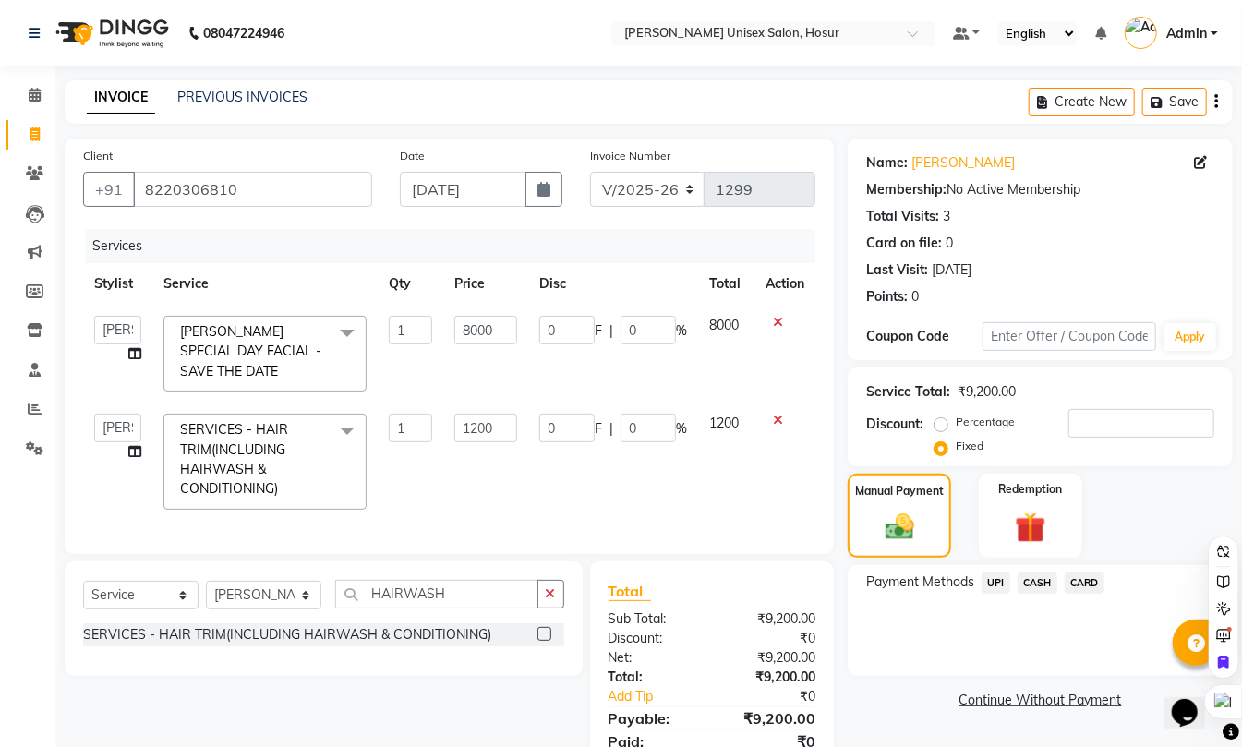
scroll to position [94, 0]
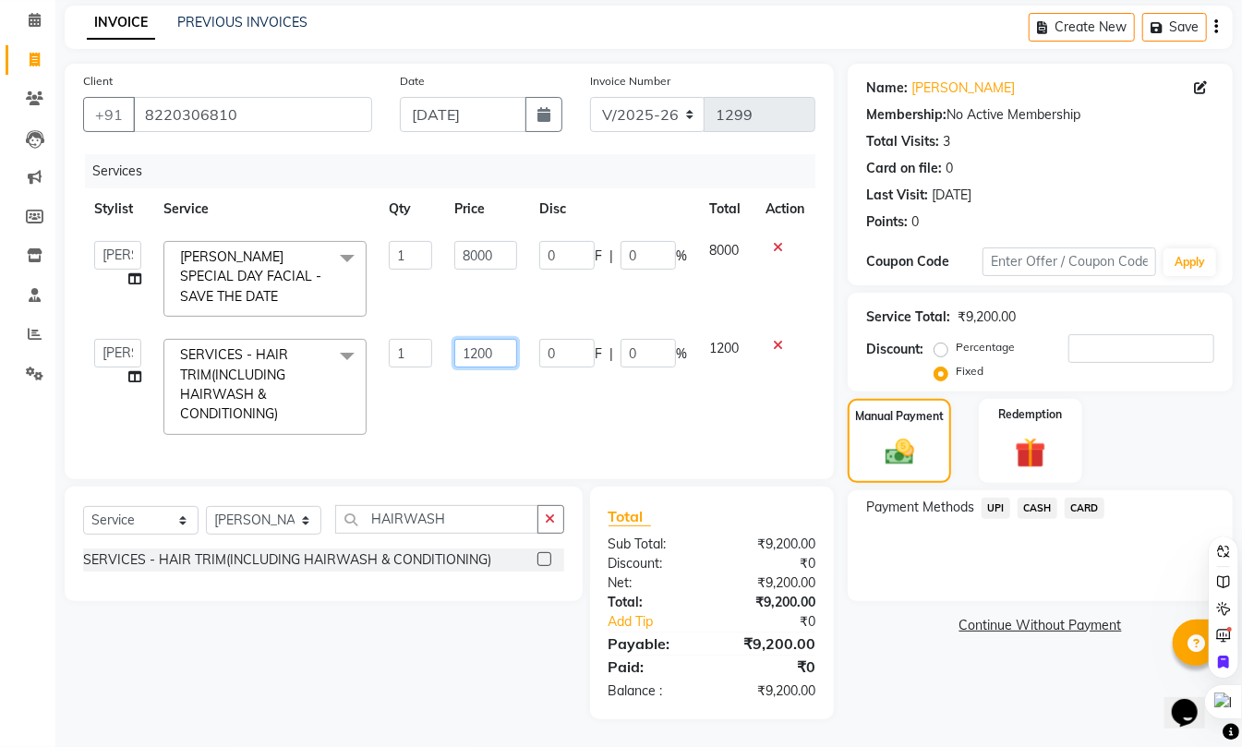
click at [503, 339] on input "1200" at bounding box center [485, 353] width 63 height 29
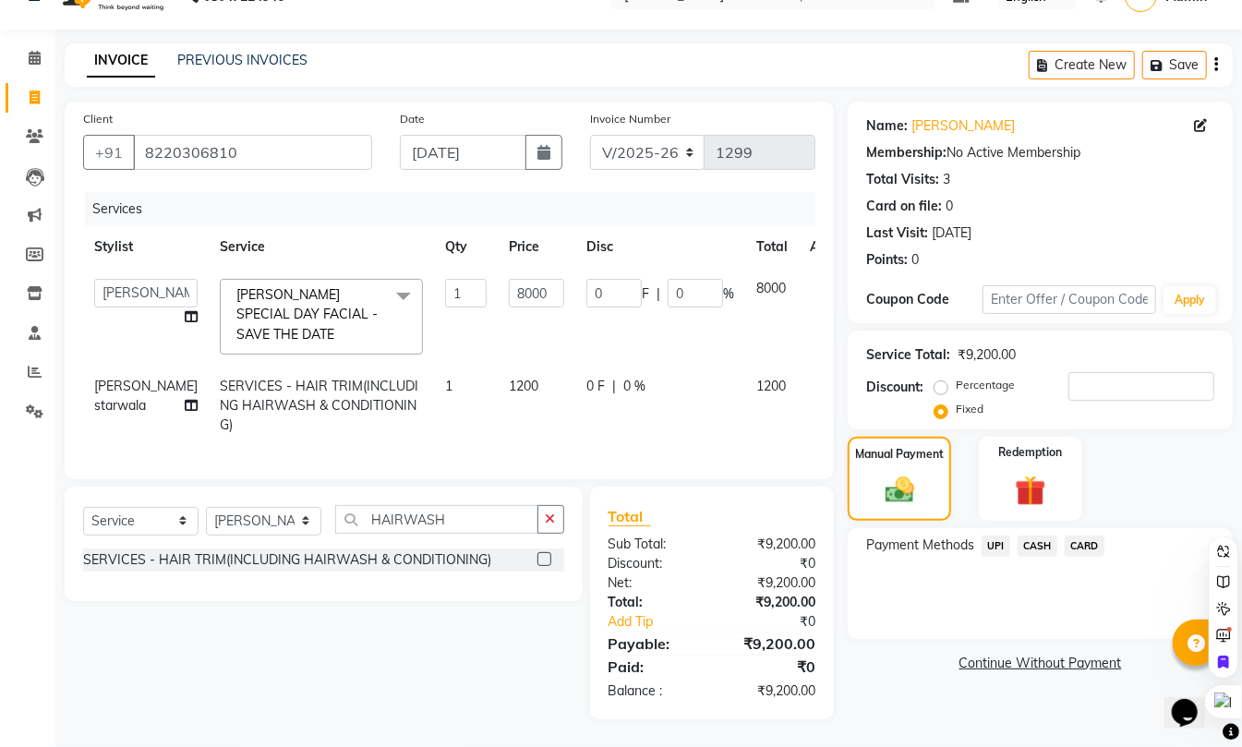
scroll to position [56, 0]
click at [623, 377] on span "0 %" at bounding box center [634, 386] width 22 height 19
select select "54020"
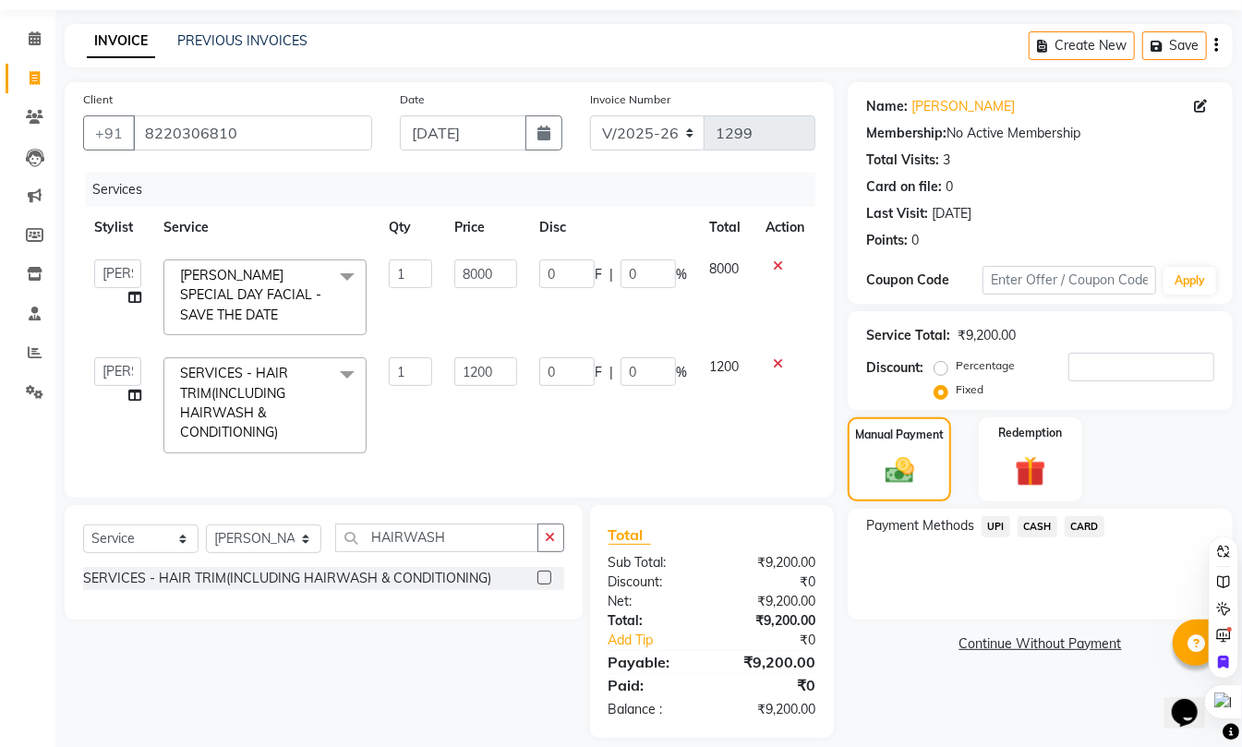
scroll to position [94, 0]
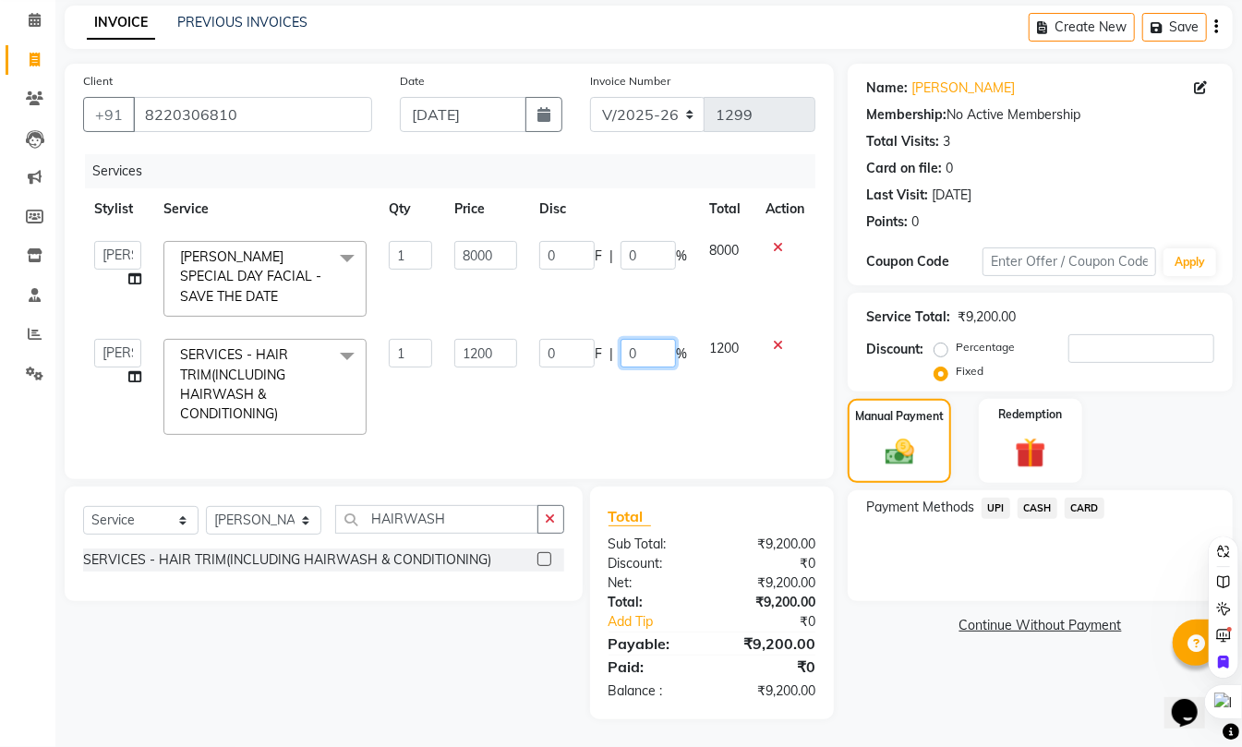
click at [654, 339] on input "0" at bounding box center [648, 353] width 55 height 29
type input "0100"
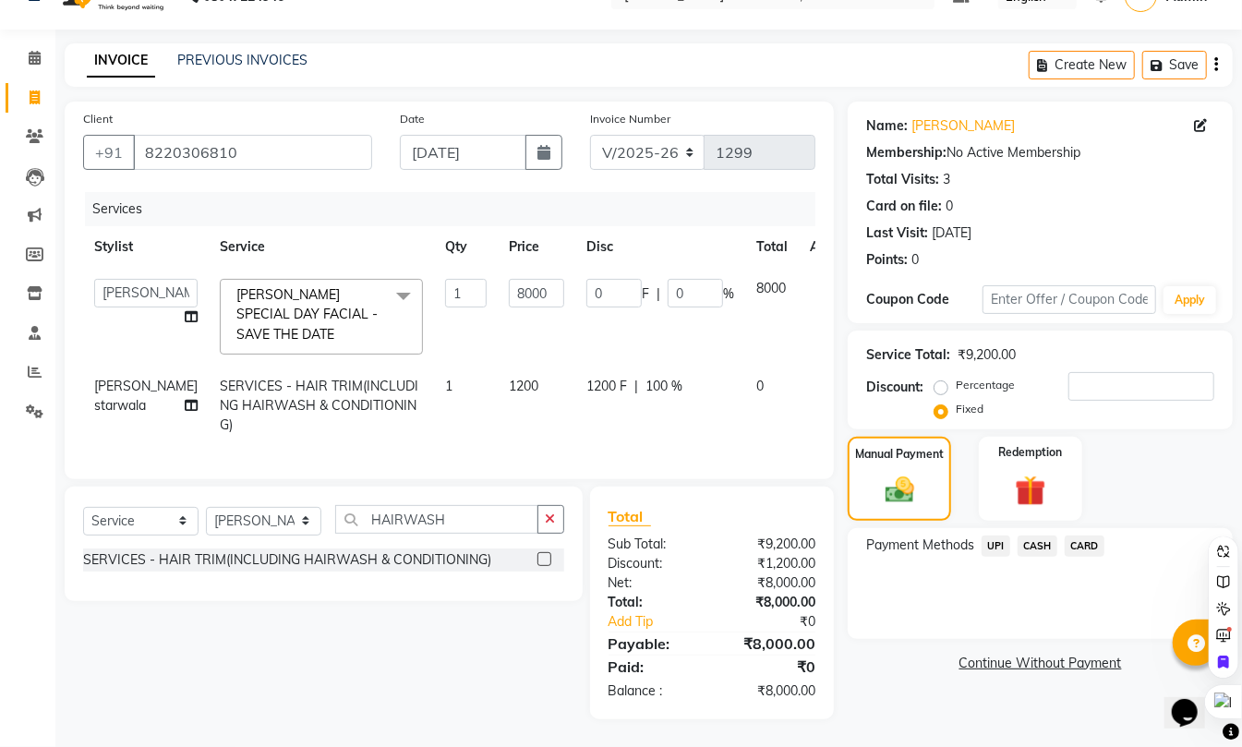
click at [670, 408] on td "1200 F | 100 %" at bounding box center [660, 406] width 170 height 80
select select "54020"
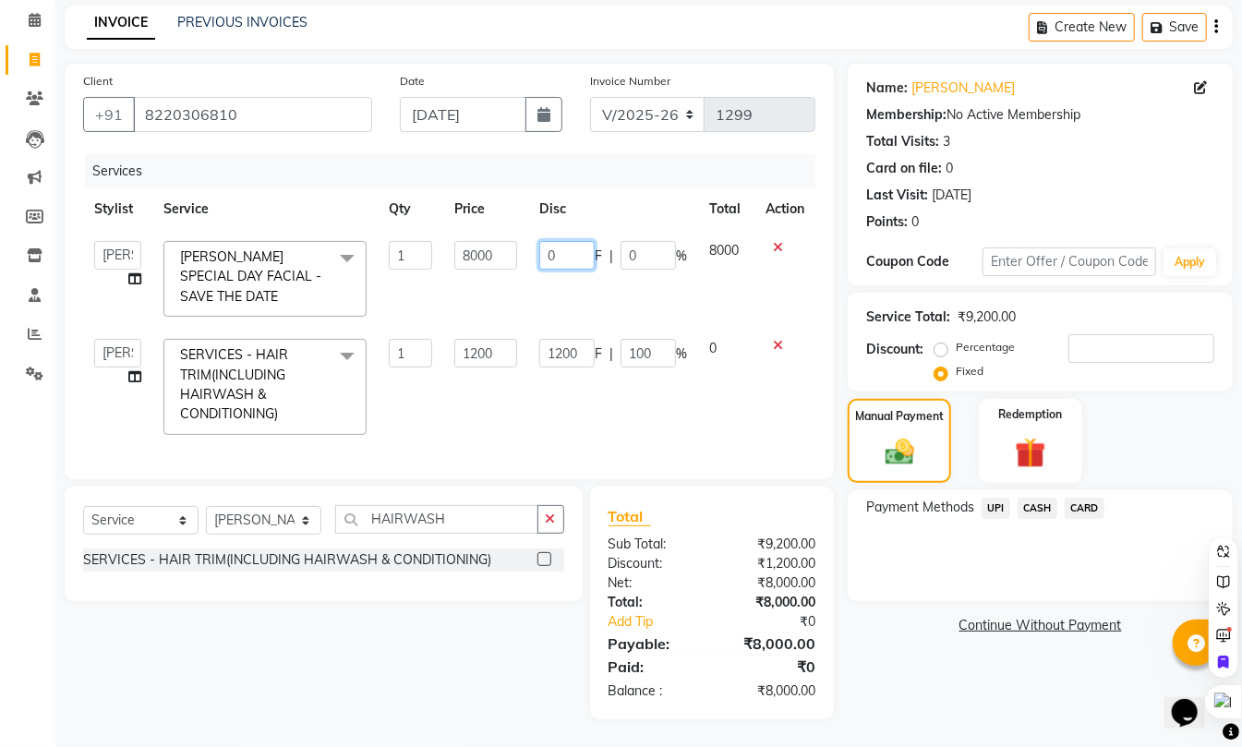
click at [576, 241] on input "0" at bounding box center [566, 255] width 55 height 29
type input "0500"
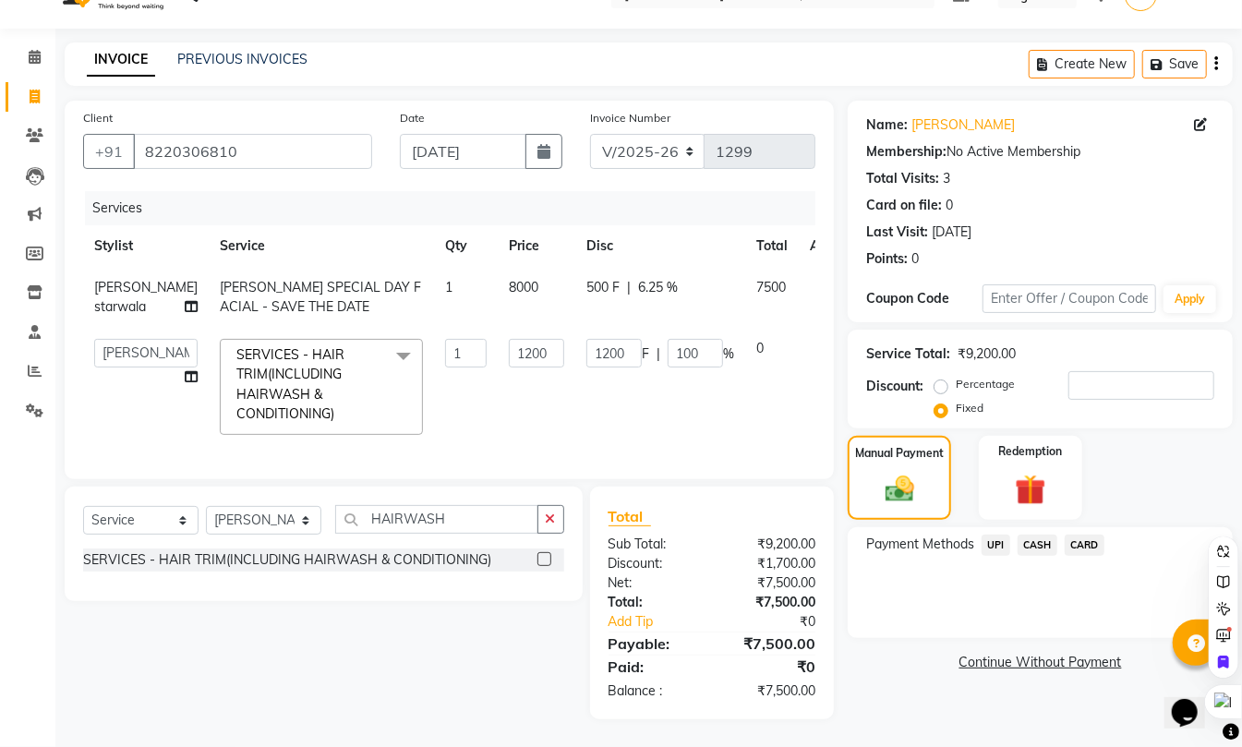
click at [598, 283] on td "500 F | 6.25 %" at bounding box center [660, 297] width 170 height 61
select select "54020"
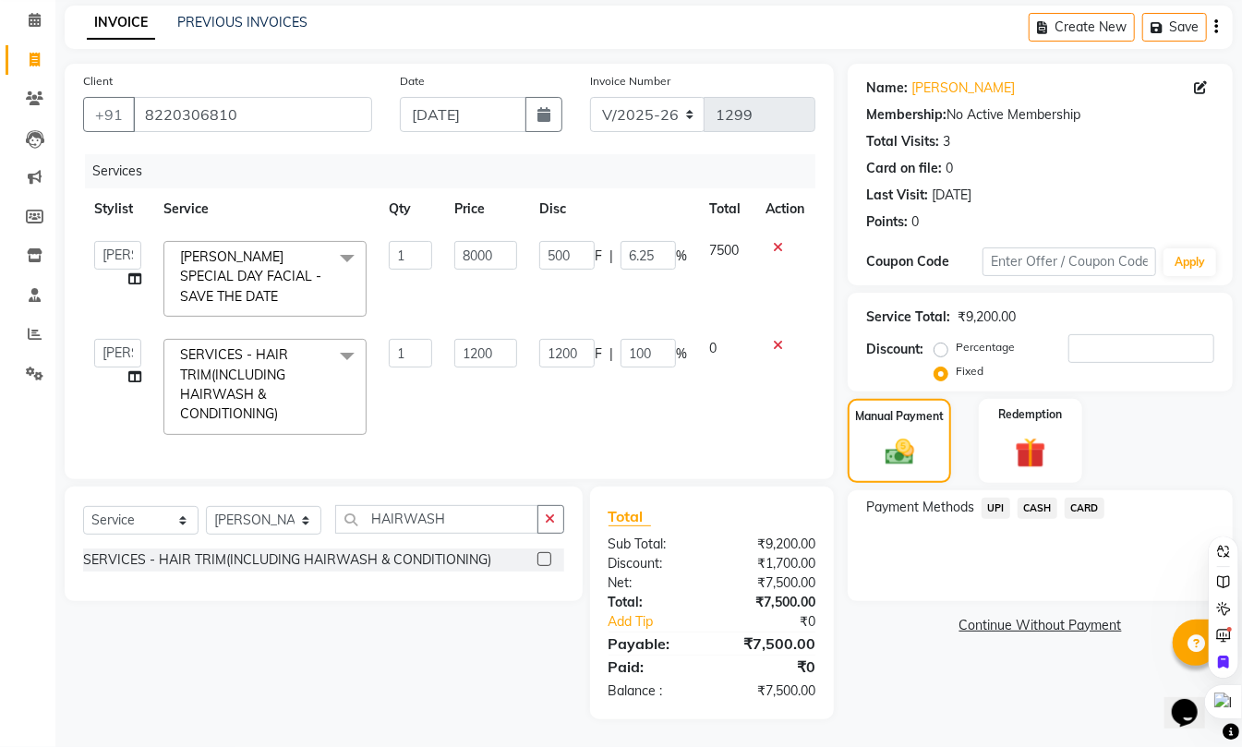
click at [1001, 498] on span "UPI" at bounding box center [996, 508] width 29 height 21
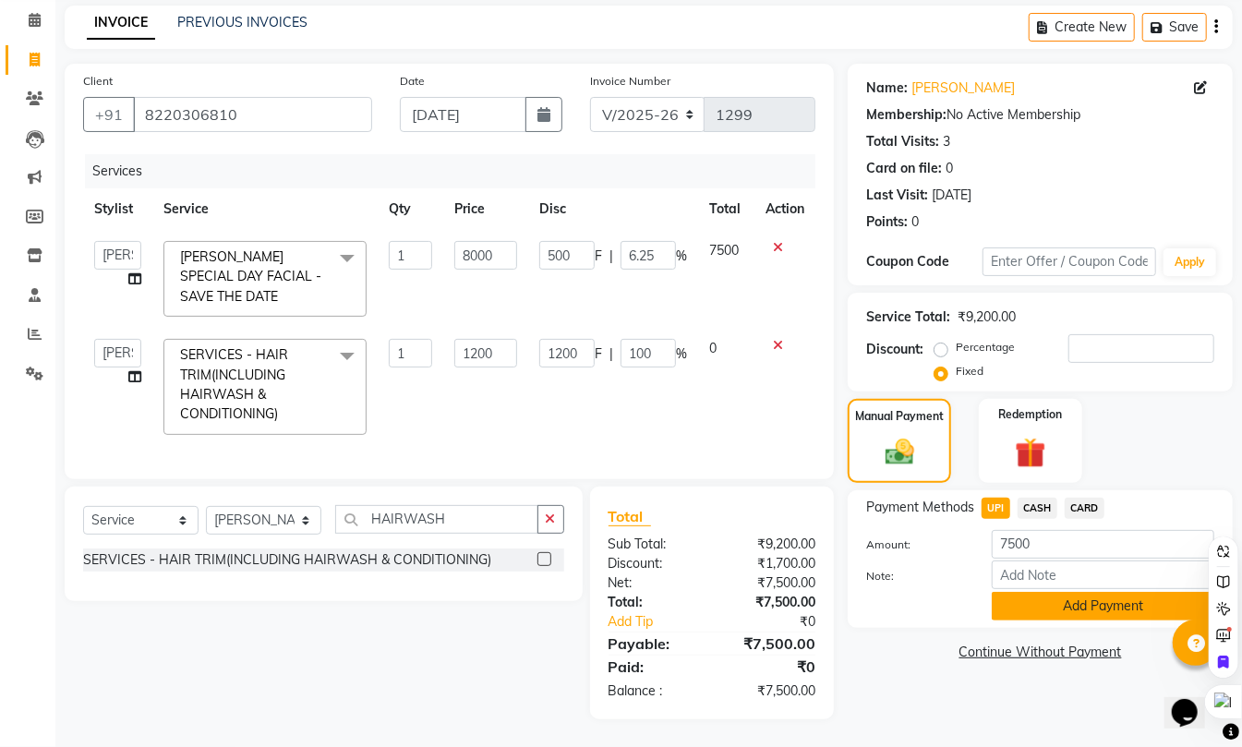
click at [1045, 592] on button "Add Payment" at bounding box center [1103, 606] width 223 height 29
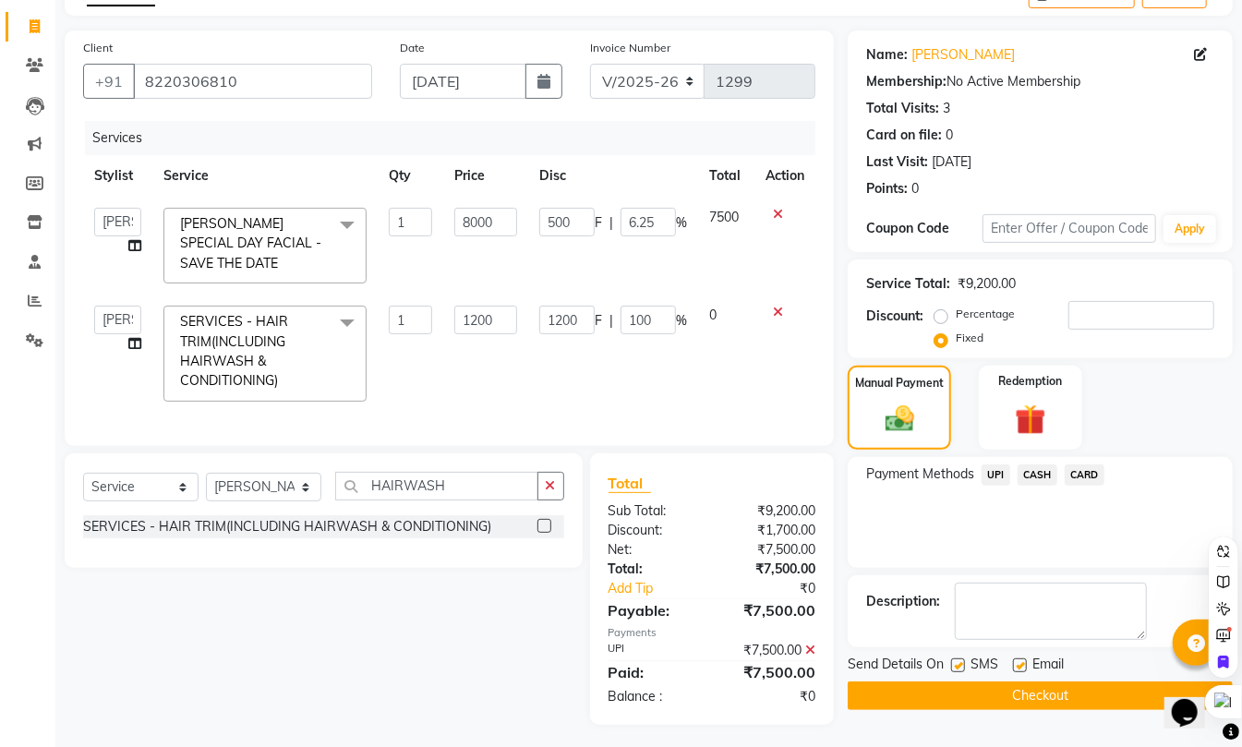
scroll to position [133, 0]
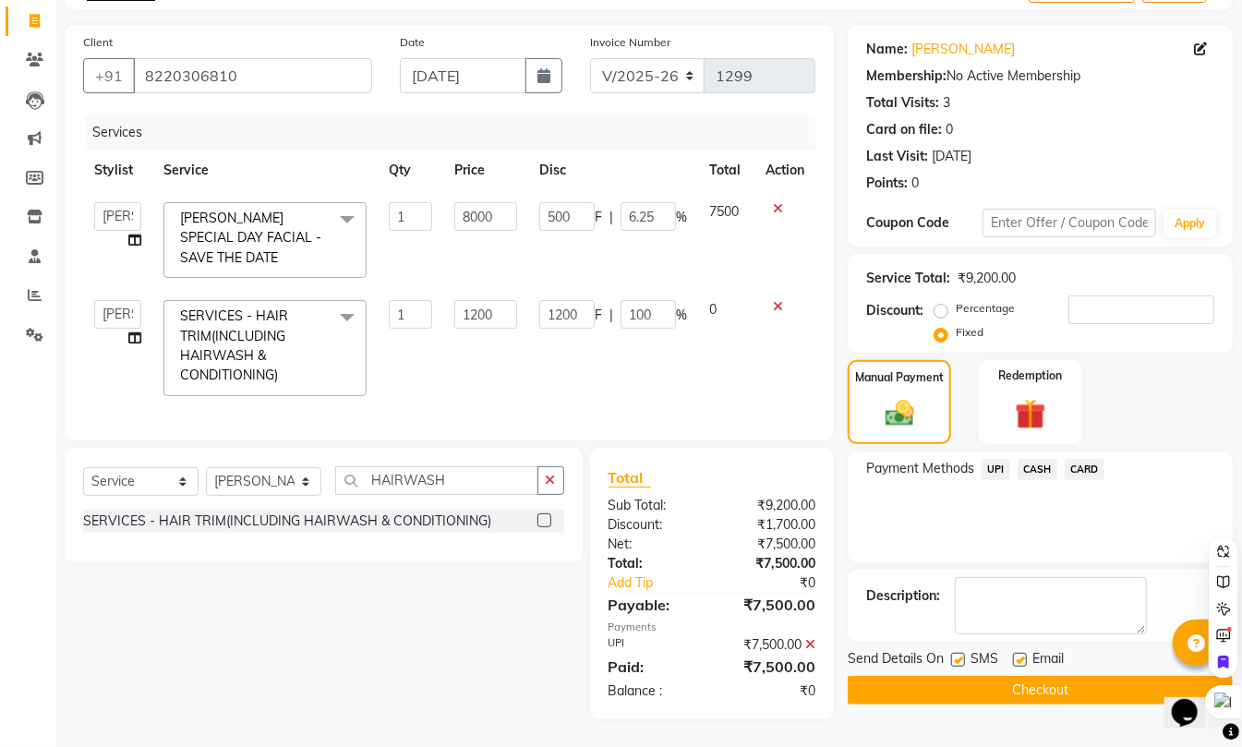
click at [1036, 676] on button "Checkout" at bounding box center [1040, 690] width 385 height 29
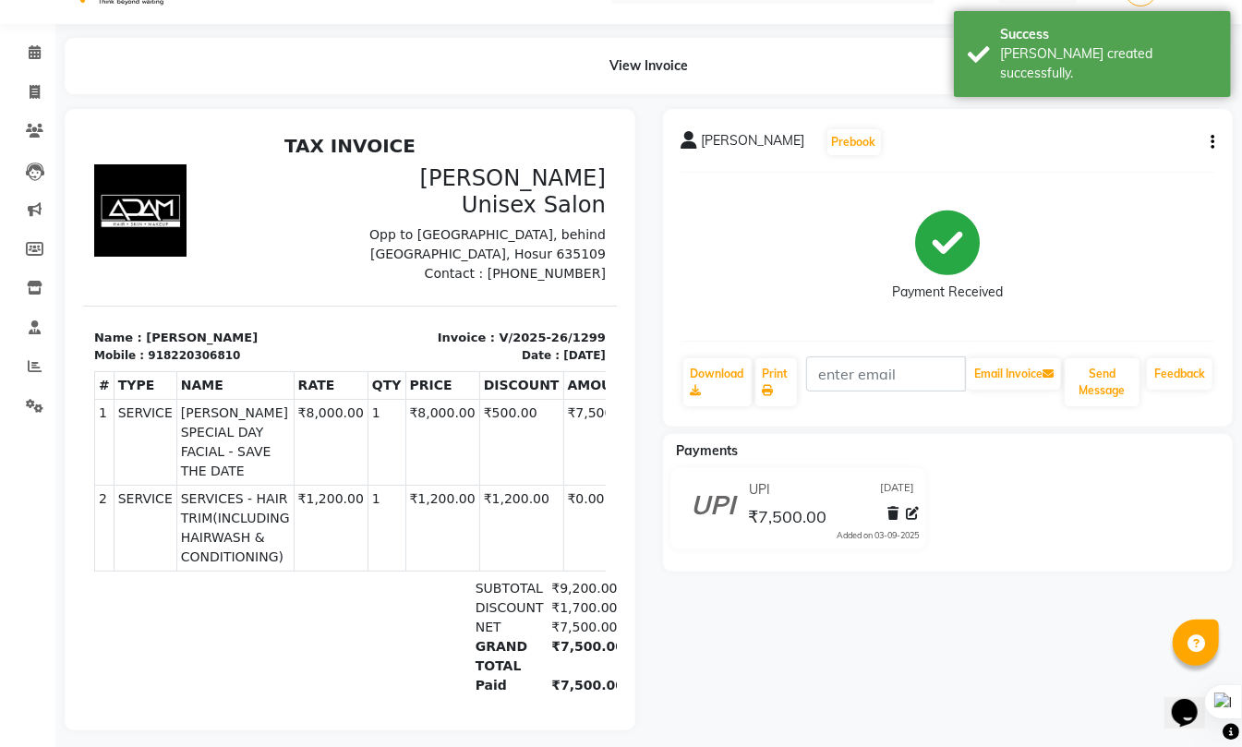
scroll to position [72, 0]
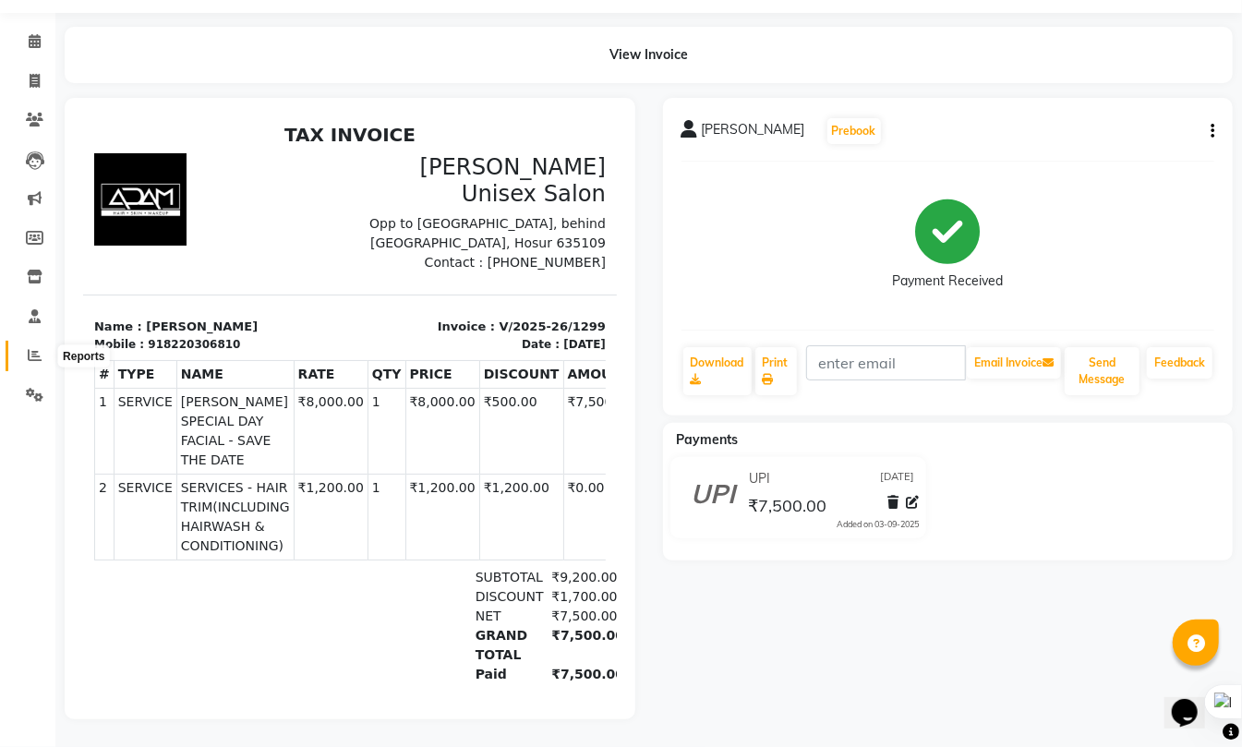
click at [34, 348] on icon at bounding box center [35, 355] width 14 height 14
